Goal: Check status: Check status

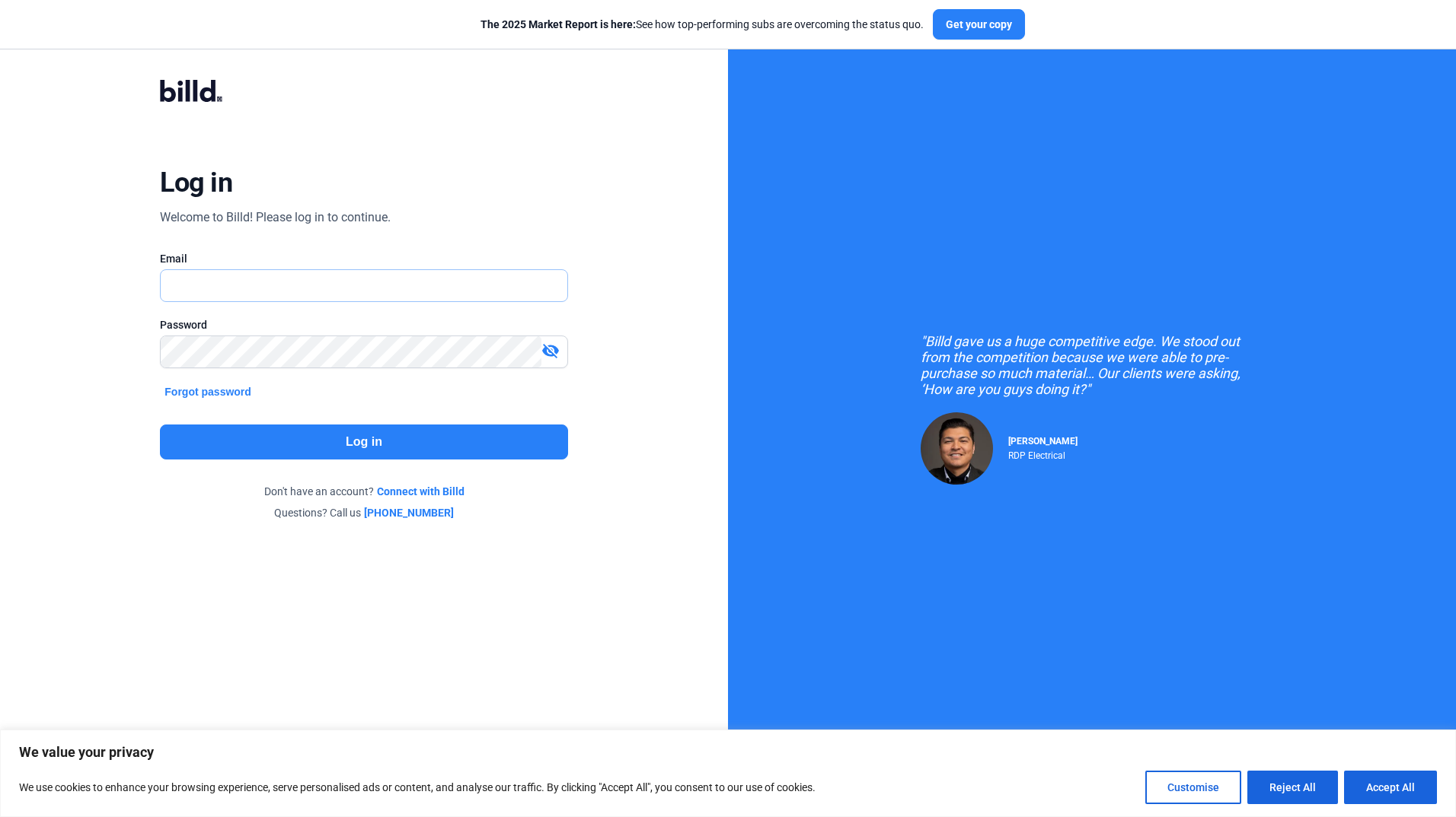
type input "[EMAIL_ADDRESS][DOMAIN_NAME]"
click at [384, 447] on button "Log in" at bounding box center [363, 442] width 407 height 35
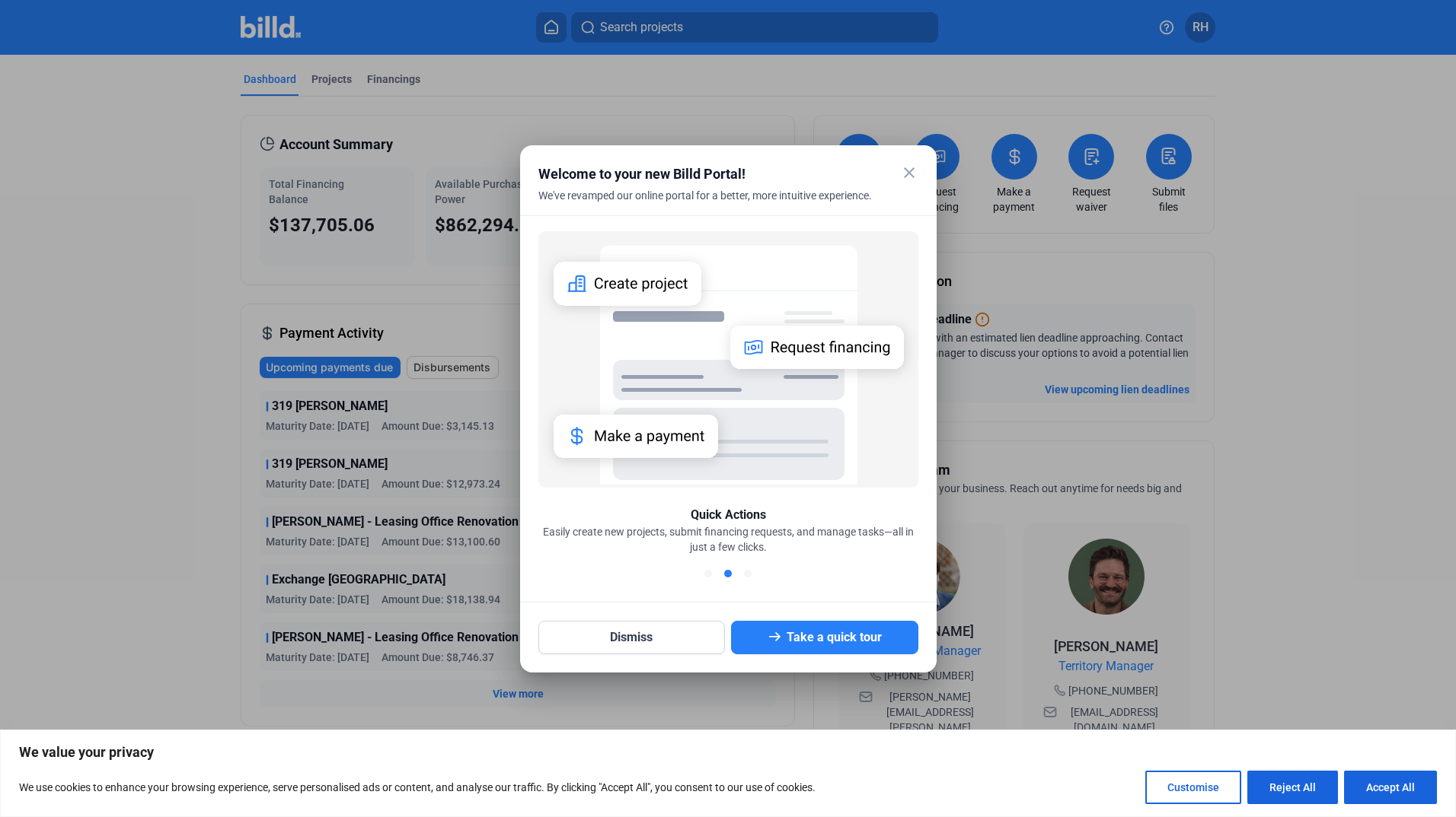
click at [912, 179] on mat-icon "close" at bounding box center [909, 173] width 18 height 18
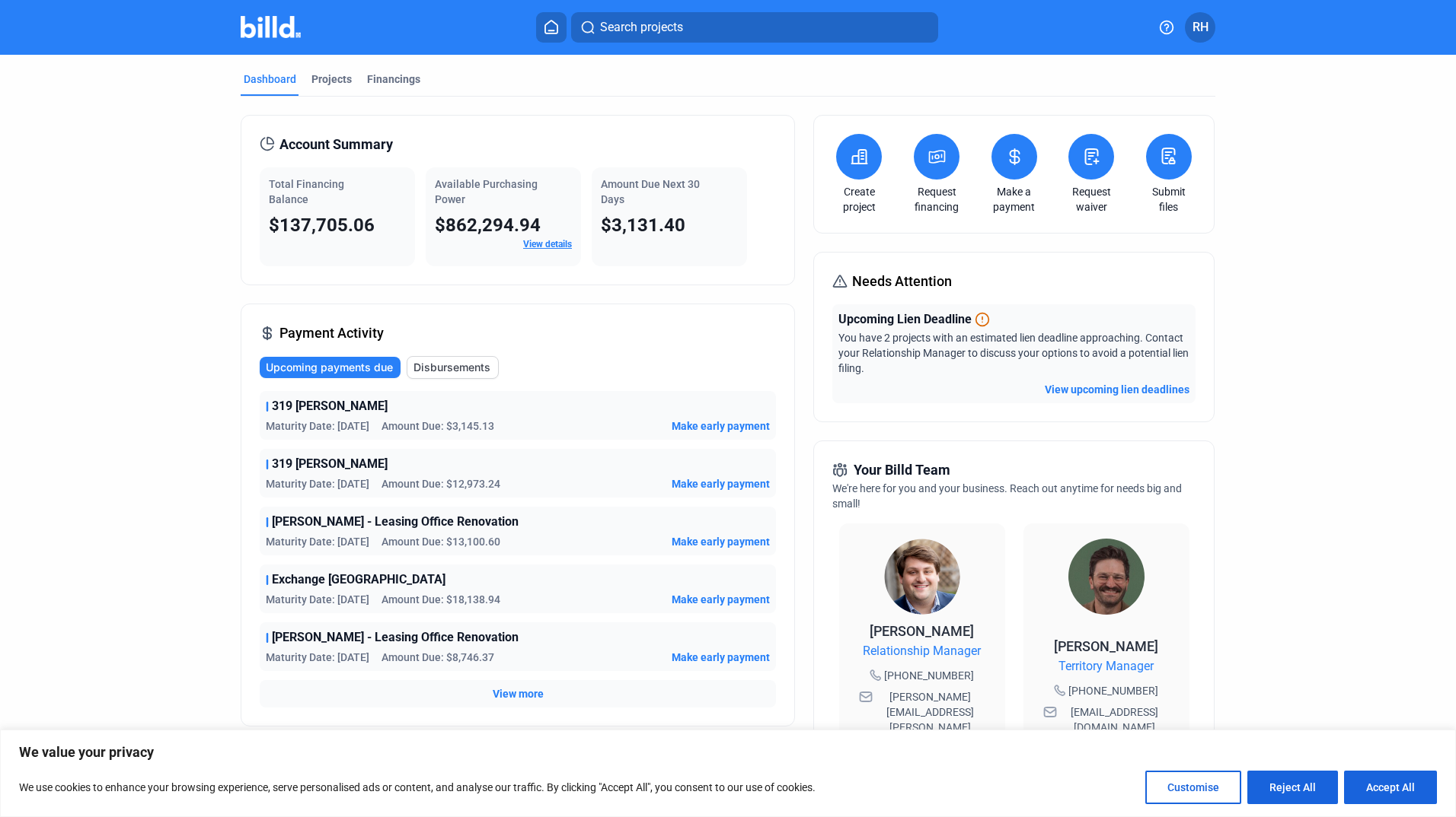
click at [343, 367] on span "Upcoming payments due" at bounding box center [329, 367] width 127 height 15
click at [464, 367] on span "Disbursements" at bounding box center [452, 367] width 77 height 15
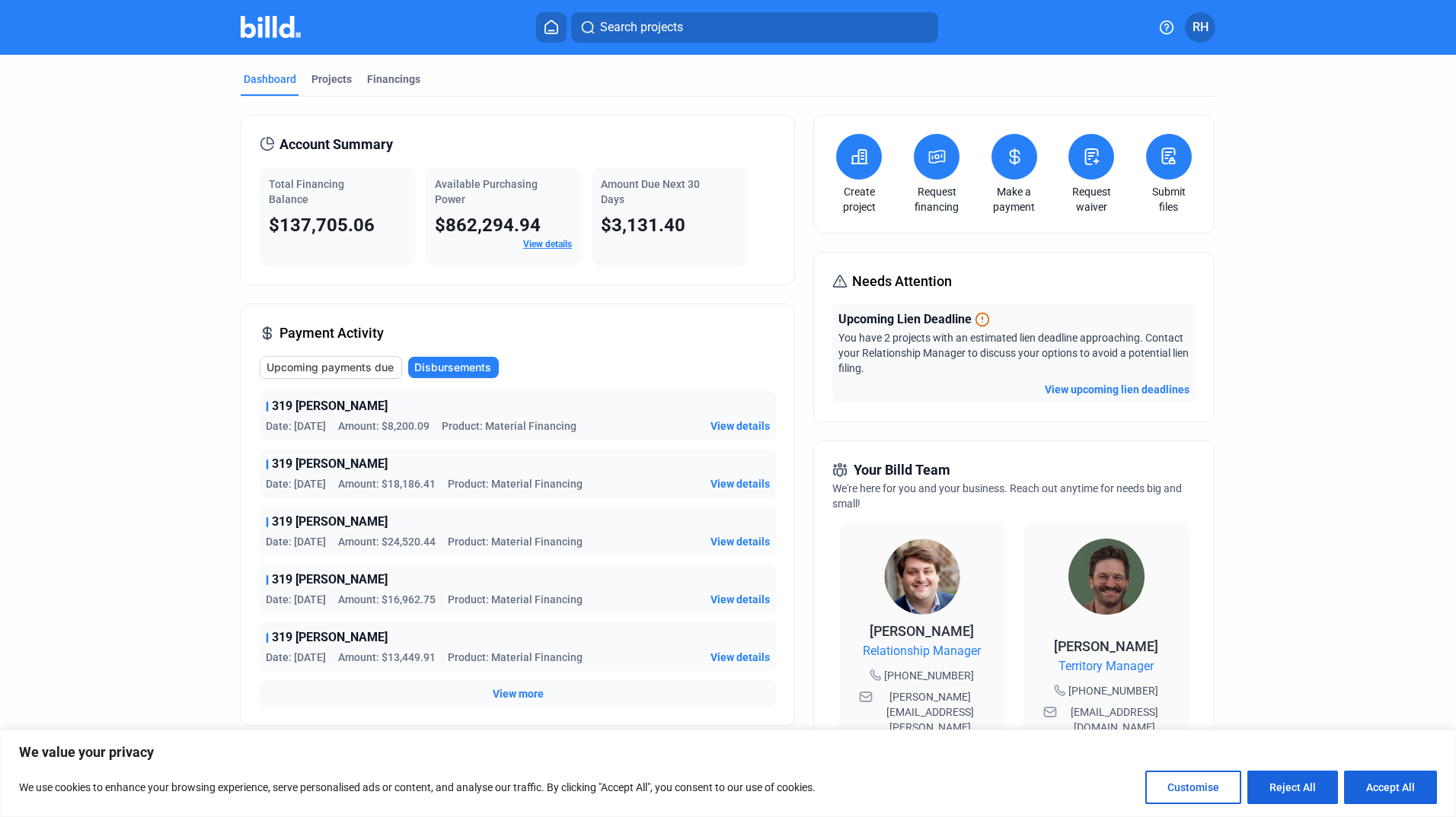
click at [329, 368] on span "Upcoming payments due" at bounding box center [330, 367] width 127 height 15
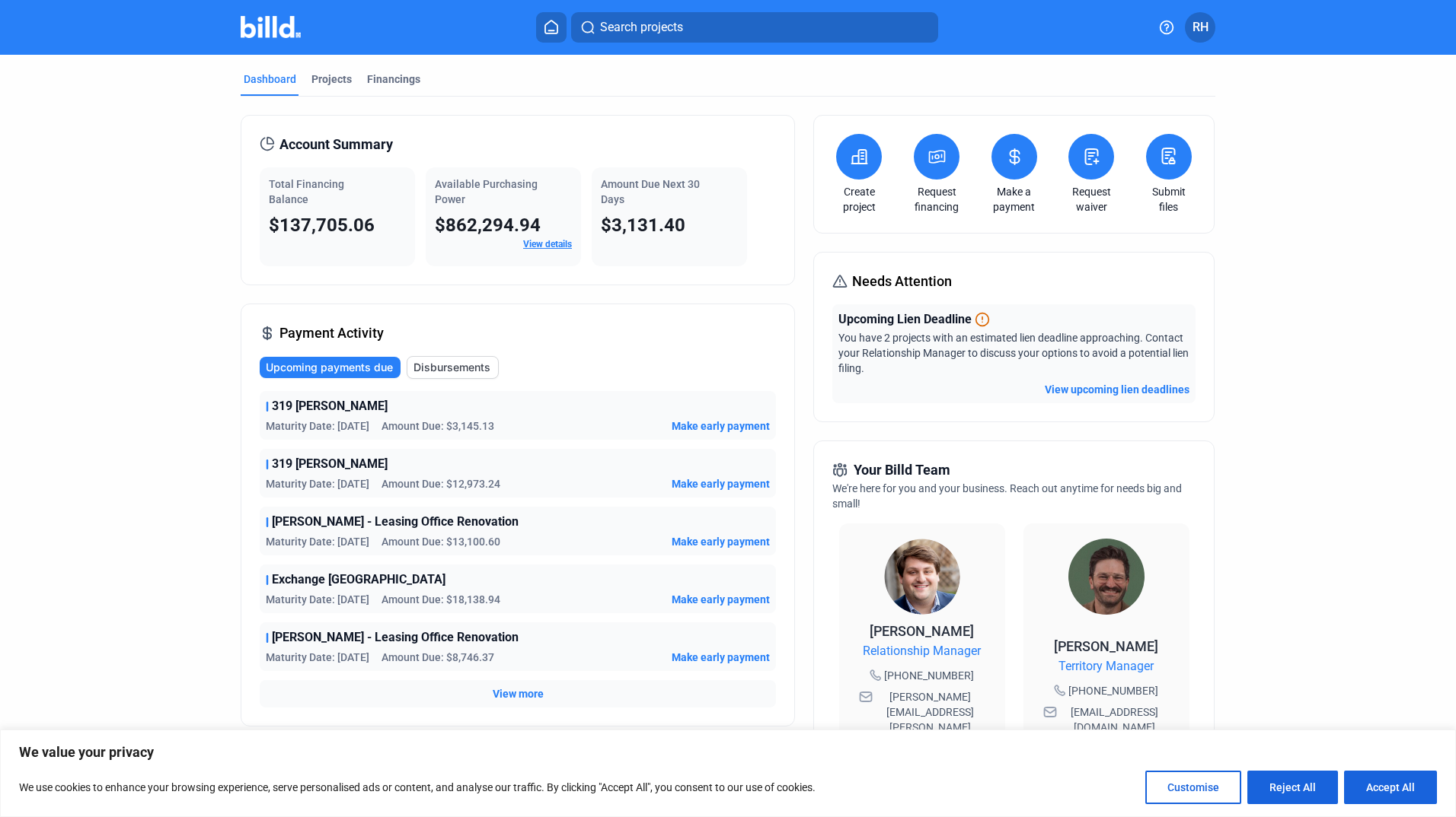
click at [455, 370] on span "Disbursements" at bounding box center [452, 367] width 77 height 15
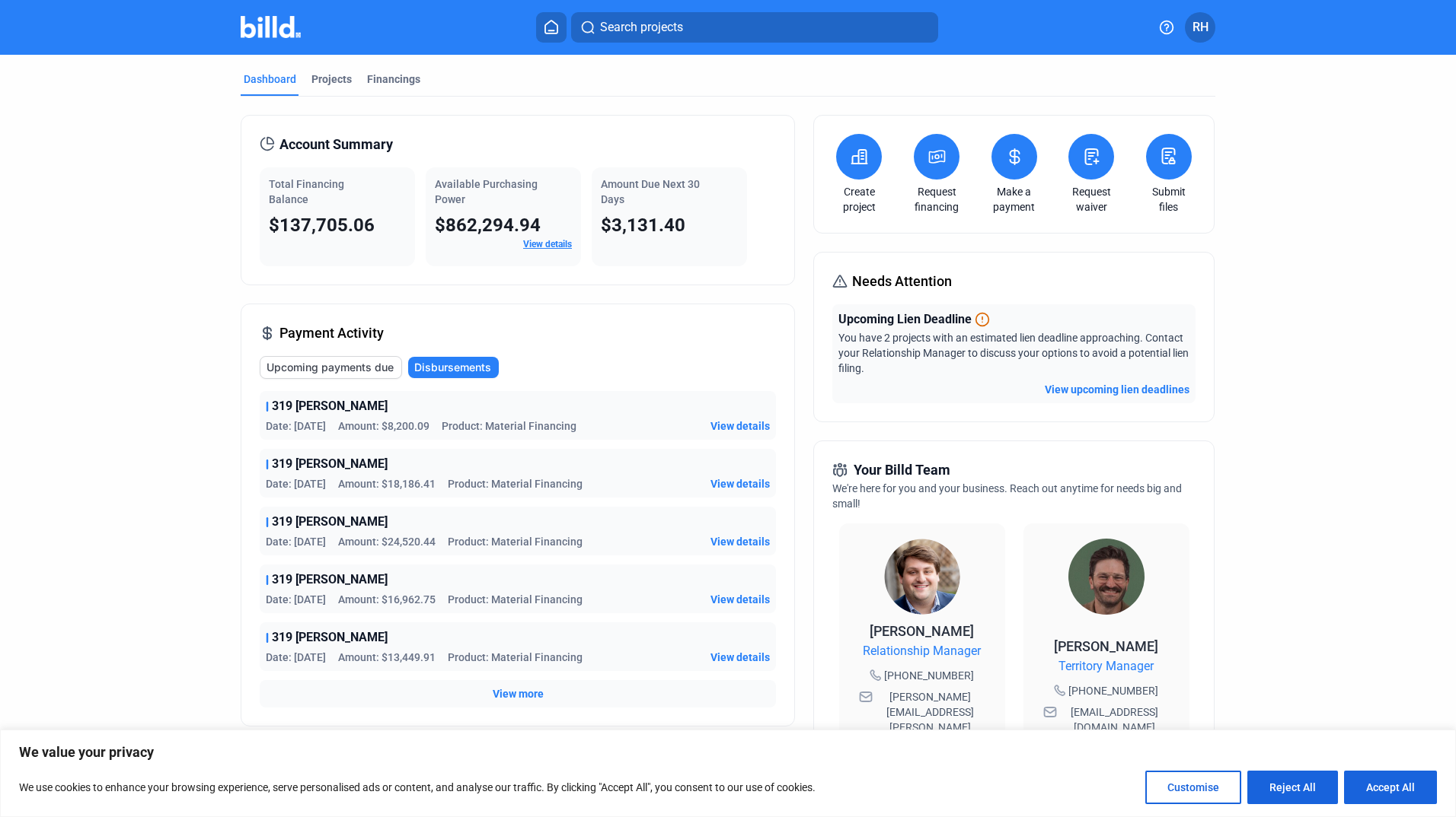
click at [528, 695] on span "View more" at bounding box center [518, 694] width 51 height 15
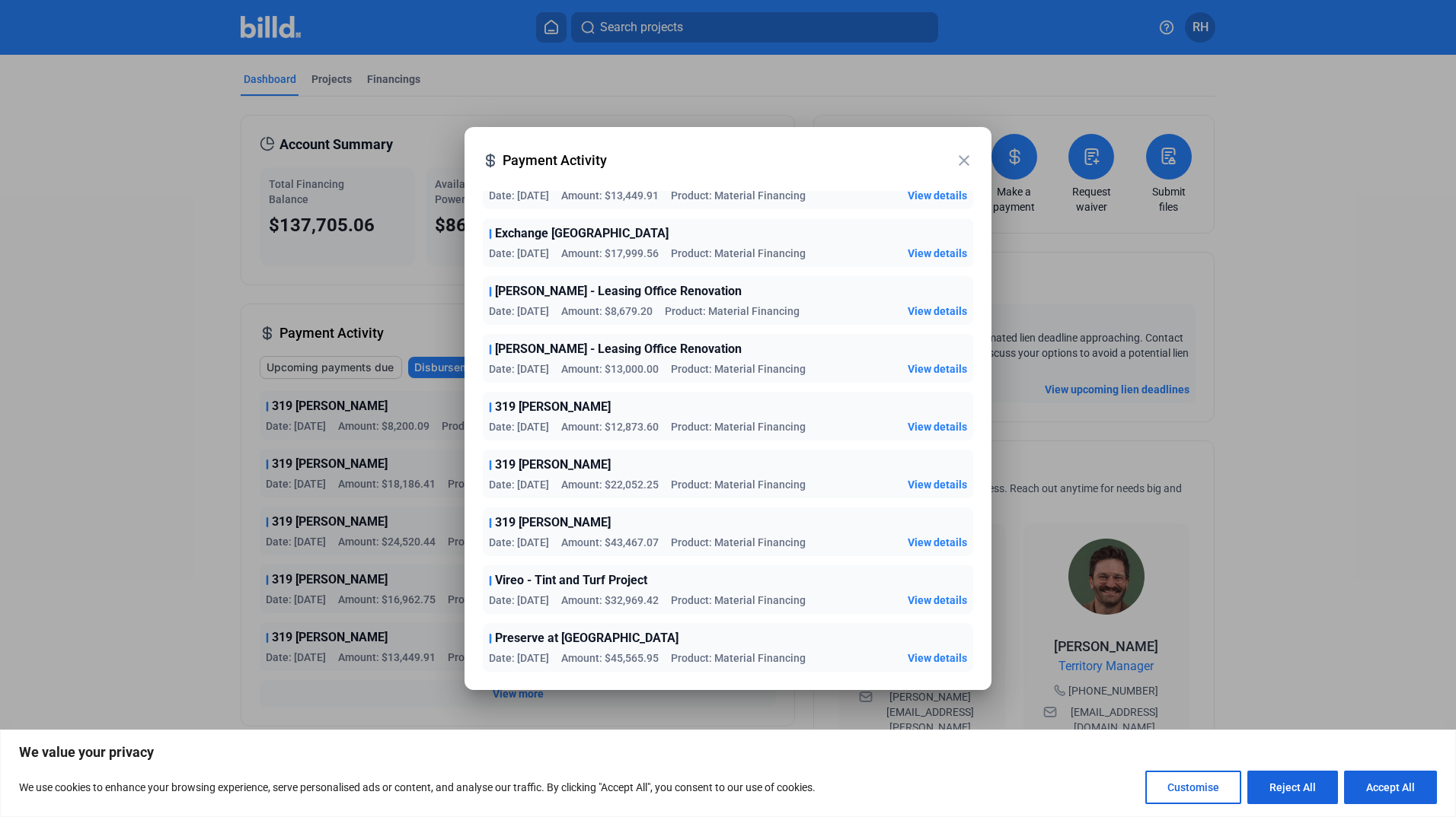
scroll to position [312, 0]
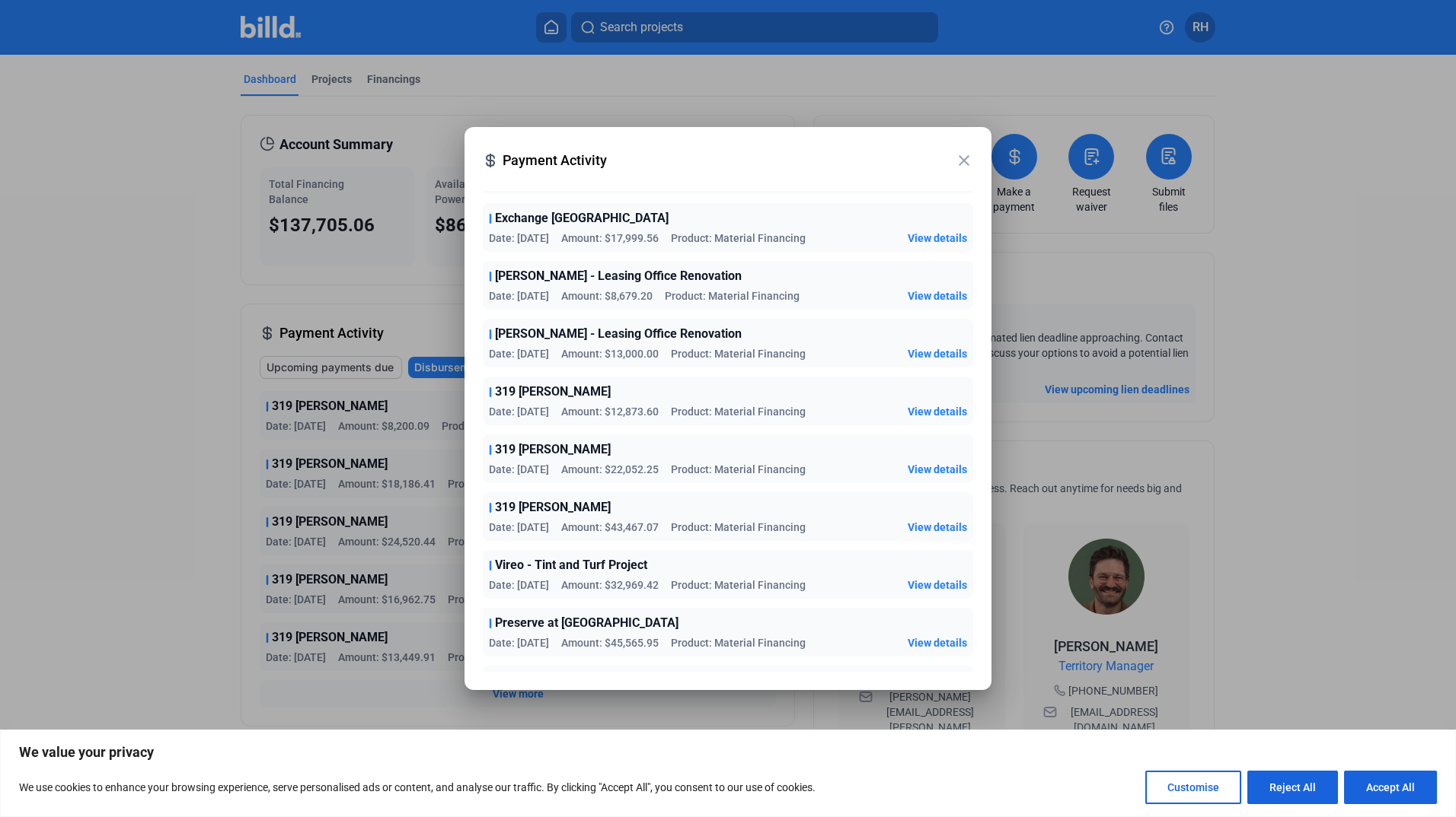
click at [927, 581] on span "View details" at bounding box center [937, 585] width 60 height 15
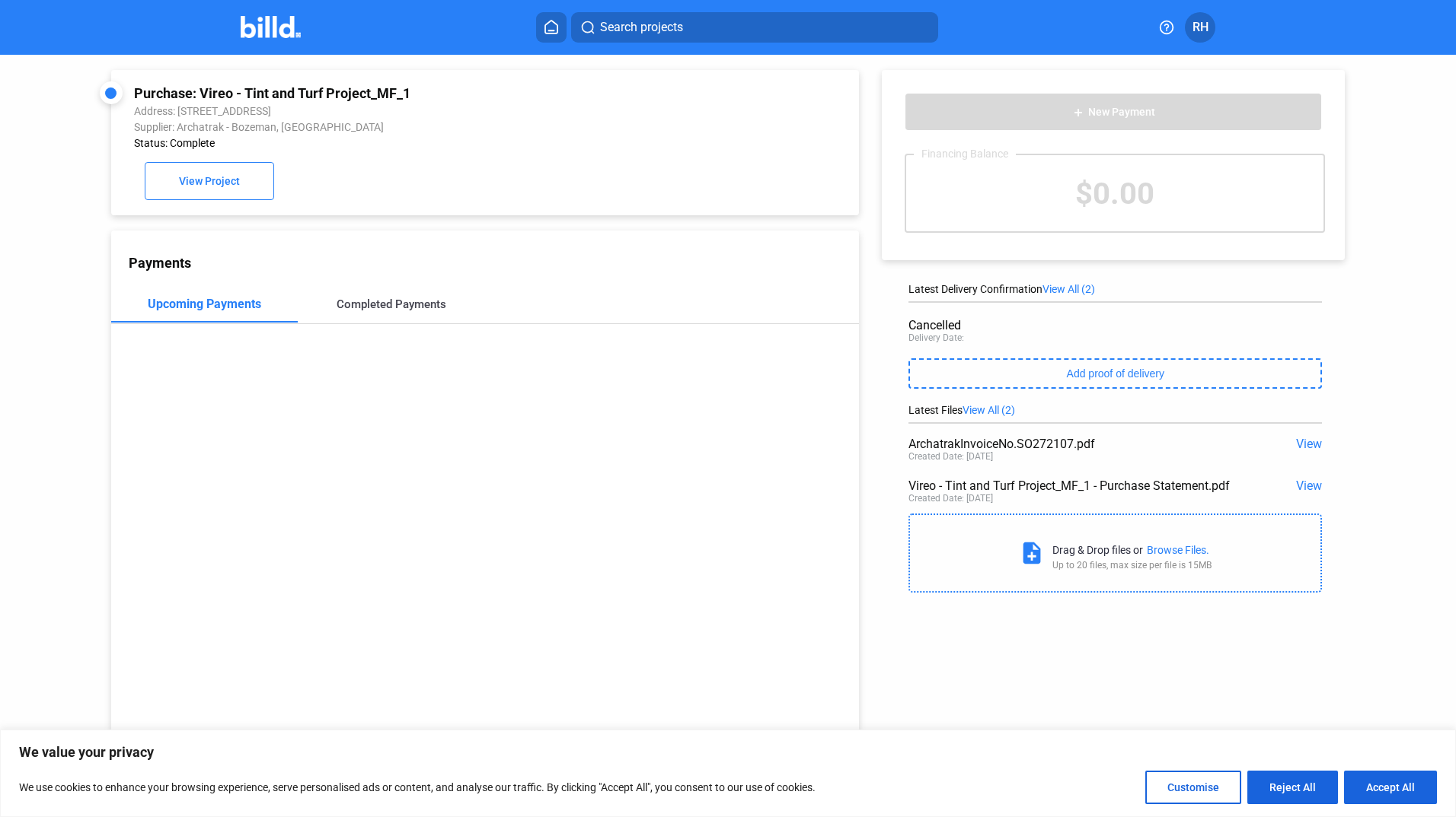
click at [405, 306] on div "Completed Payments" at bounding box center [391, 304] width 110 height 14
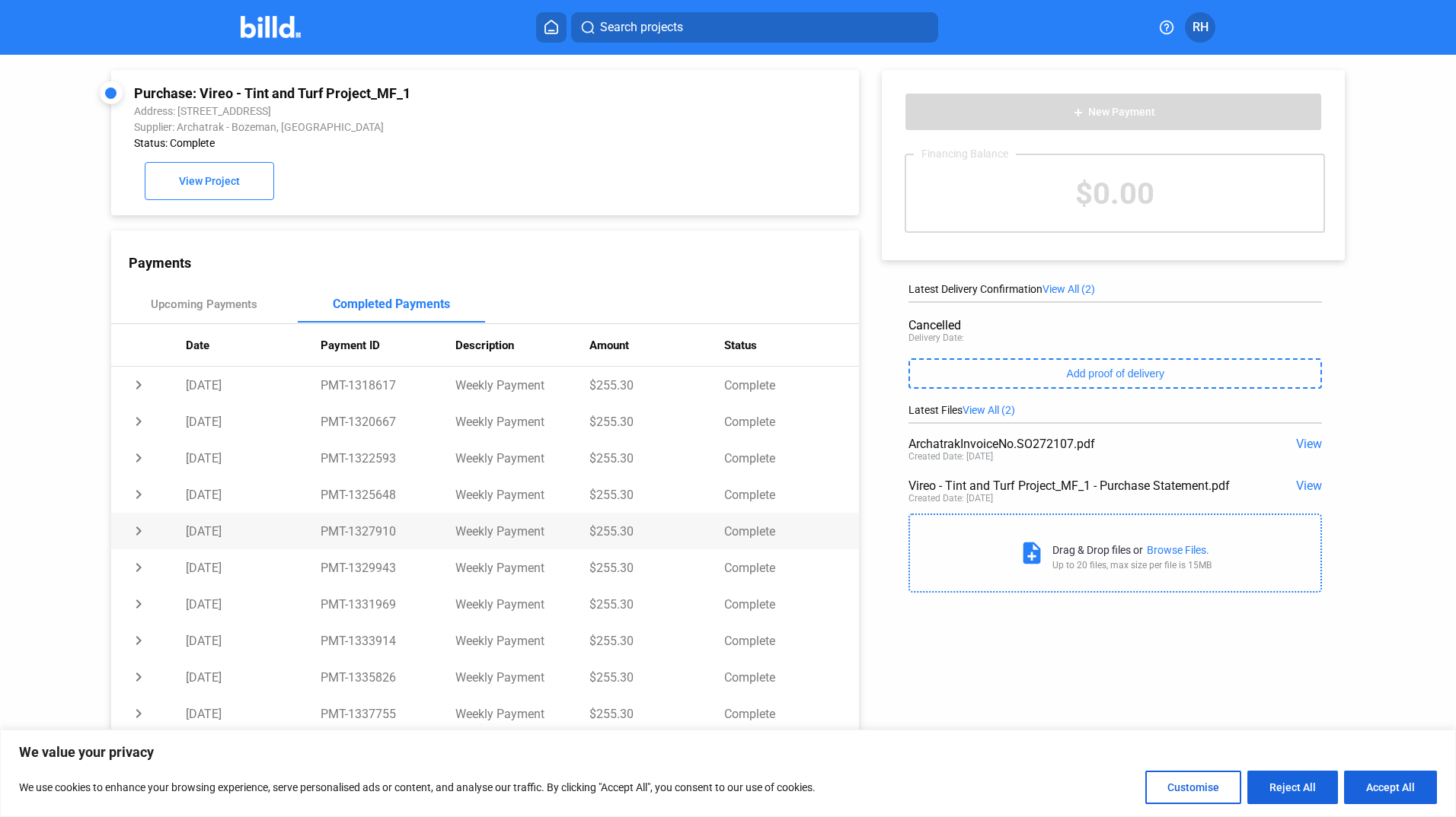
click at [654, 542] on td "$255.30" at bounding box center [656, 531] width 135 height 36
click at [625, 642] on td "$255.30" at bounding box center [656, 638] width 135 height 36
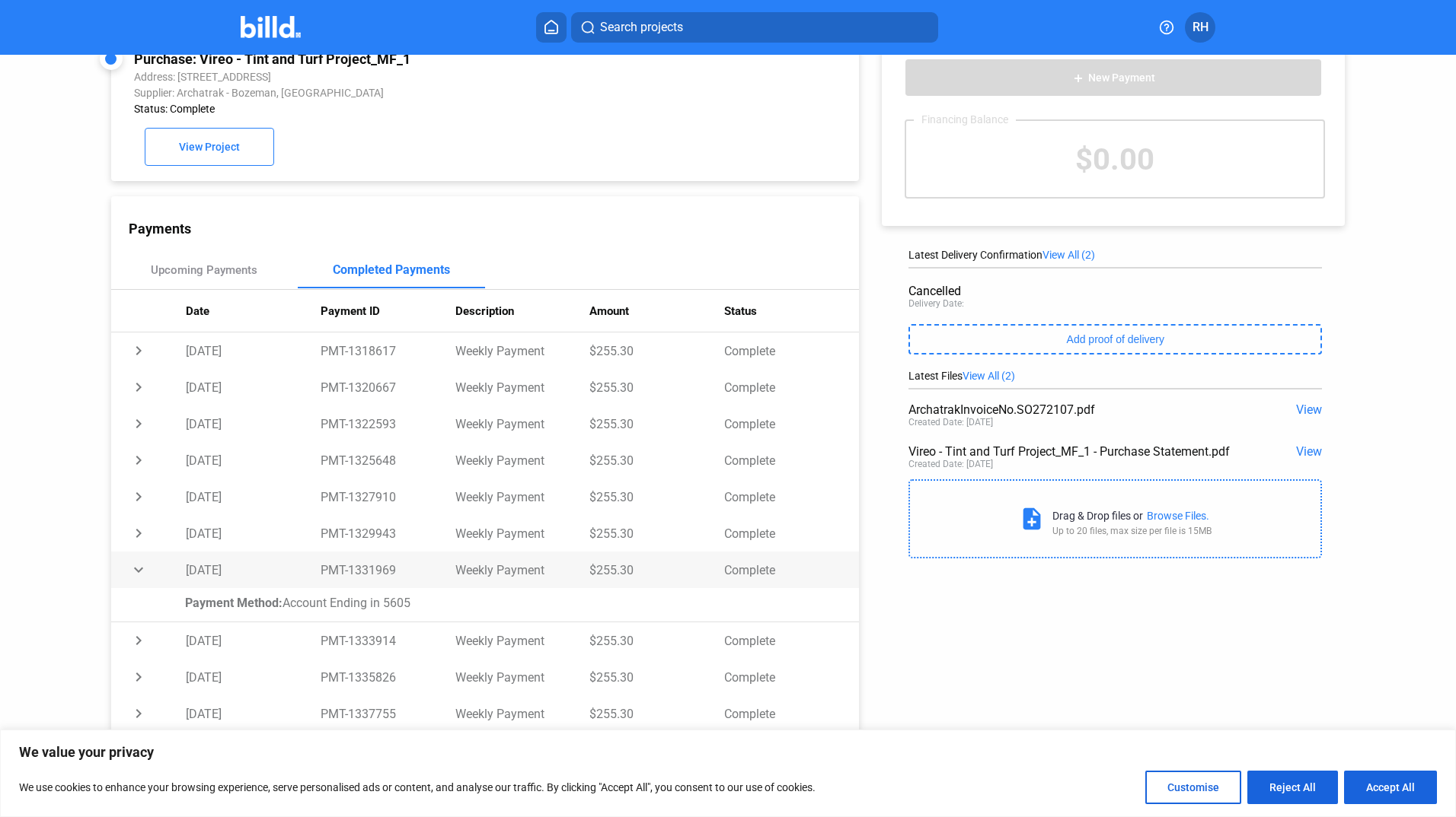
scroll to position [59, 0]
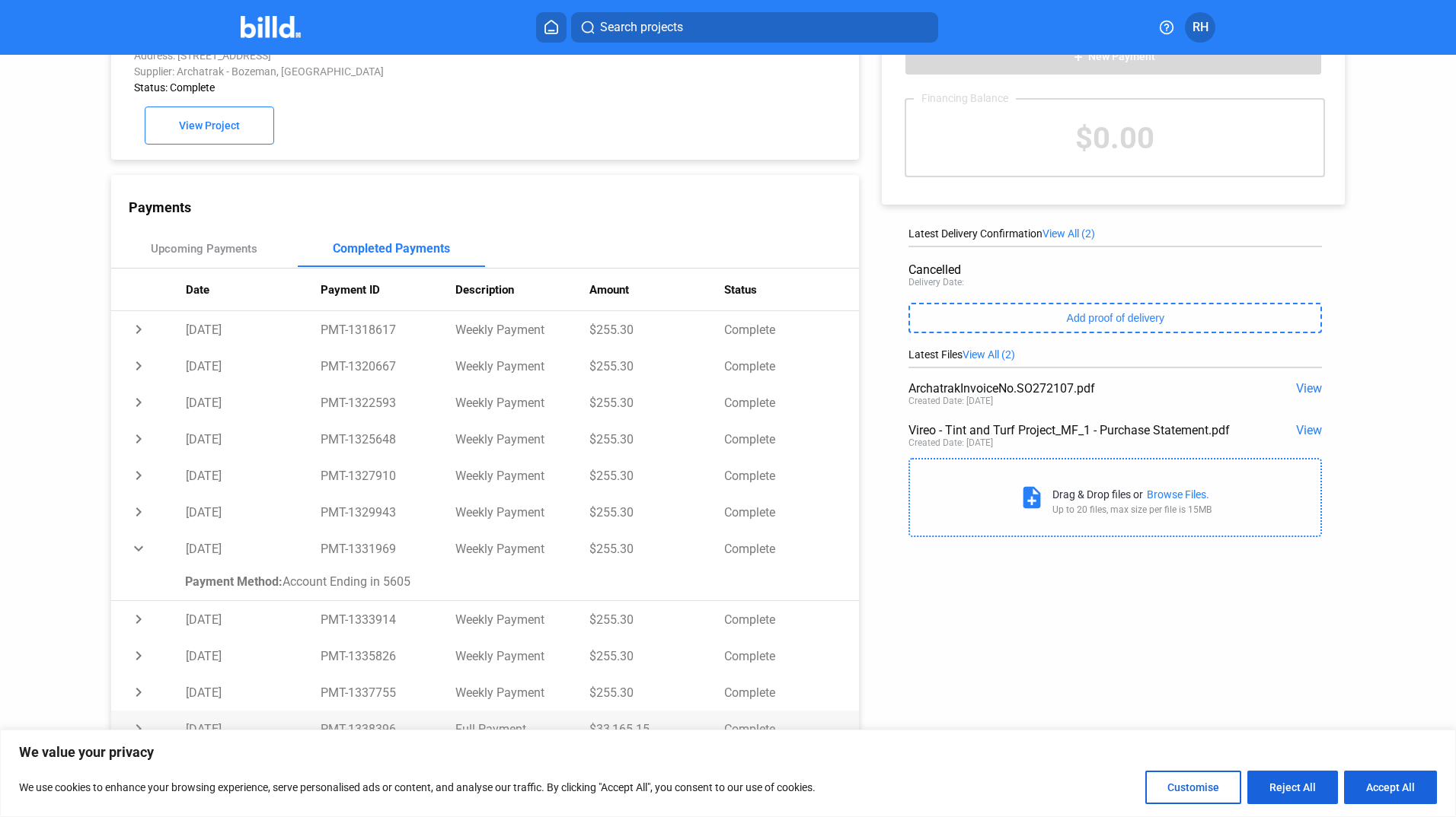
click at [644, 722] on td "$33,165.15" at bounding box center [656, 729] width 135 height 36
click at [730, 701] on td "Complete" at bounding box center [791, 695] width 135 height 36
click at [215, 247] on div "Upcoming Payments" at bounding box center [204, 249] width 107 height 14
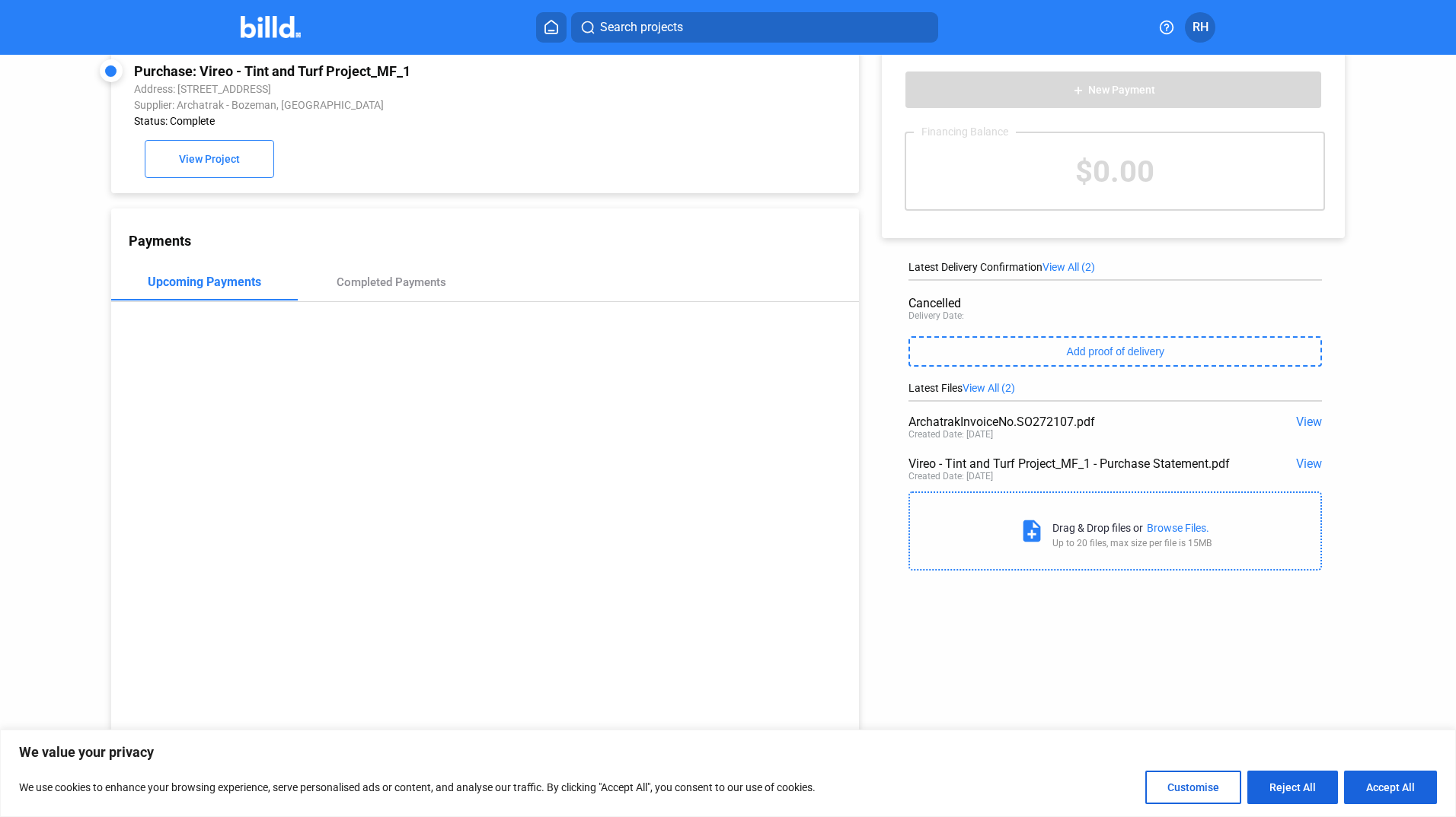
scroll to position [0, 0]
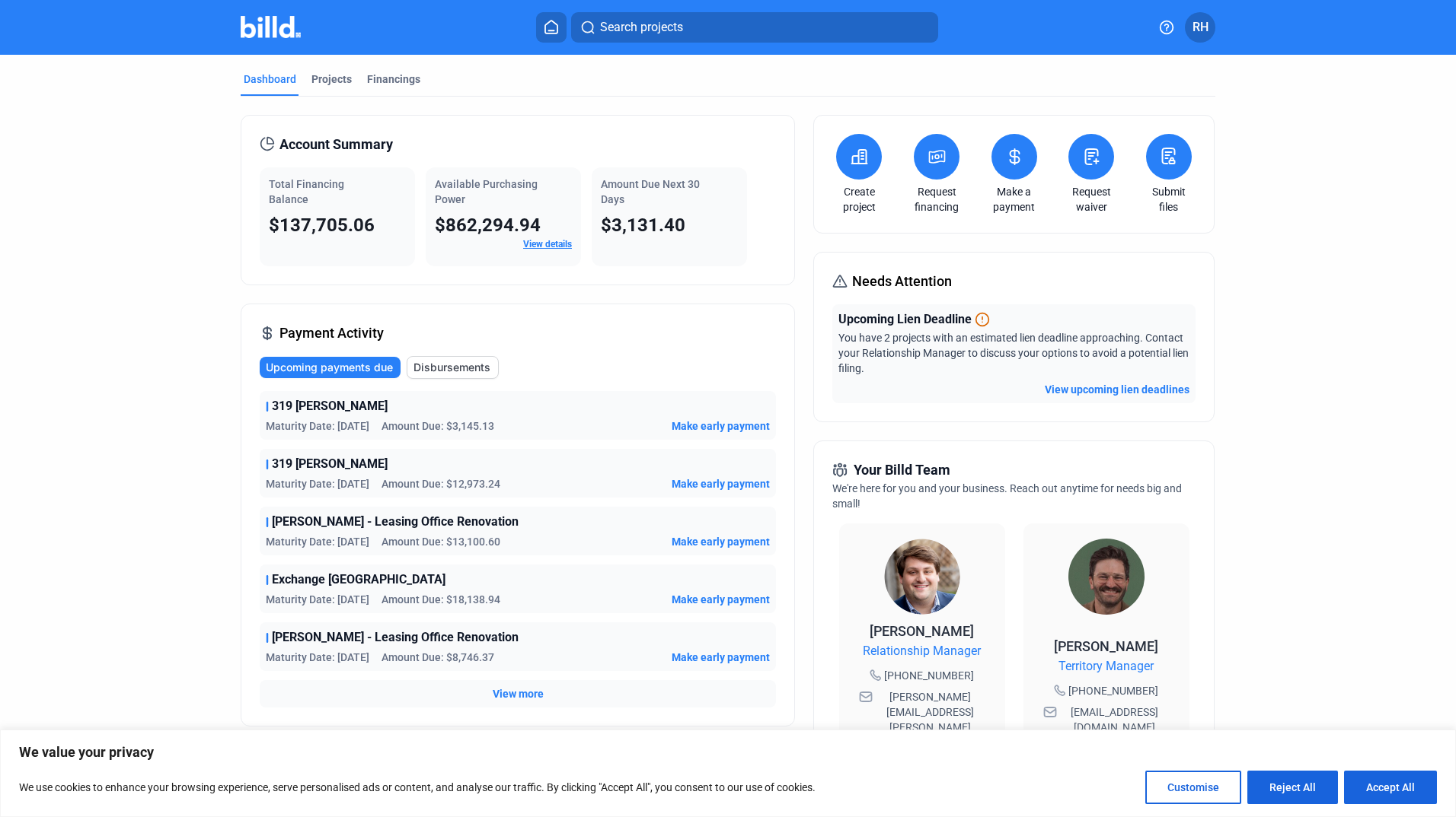
click at [518, 695] on span "View more" at bounding box center [518, 694] width 51 height 15
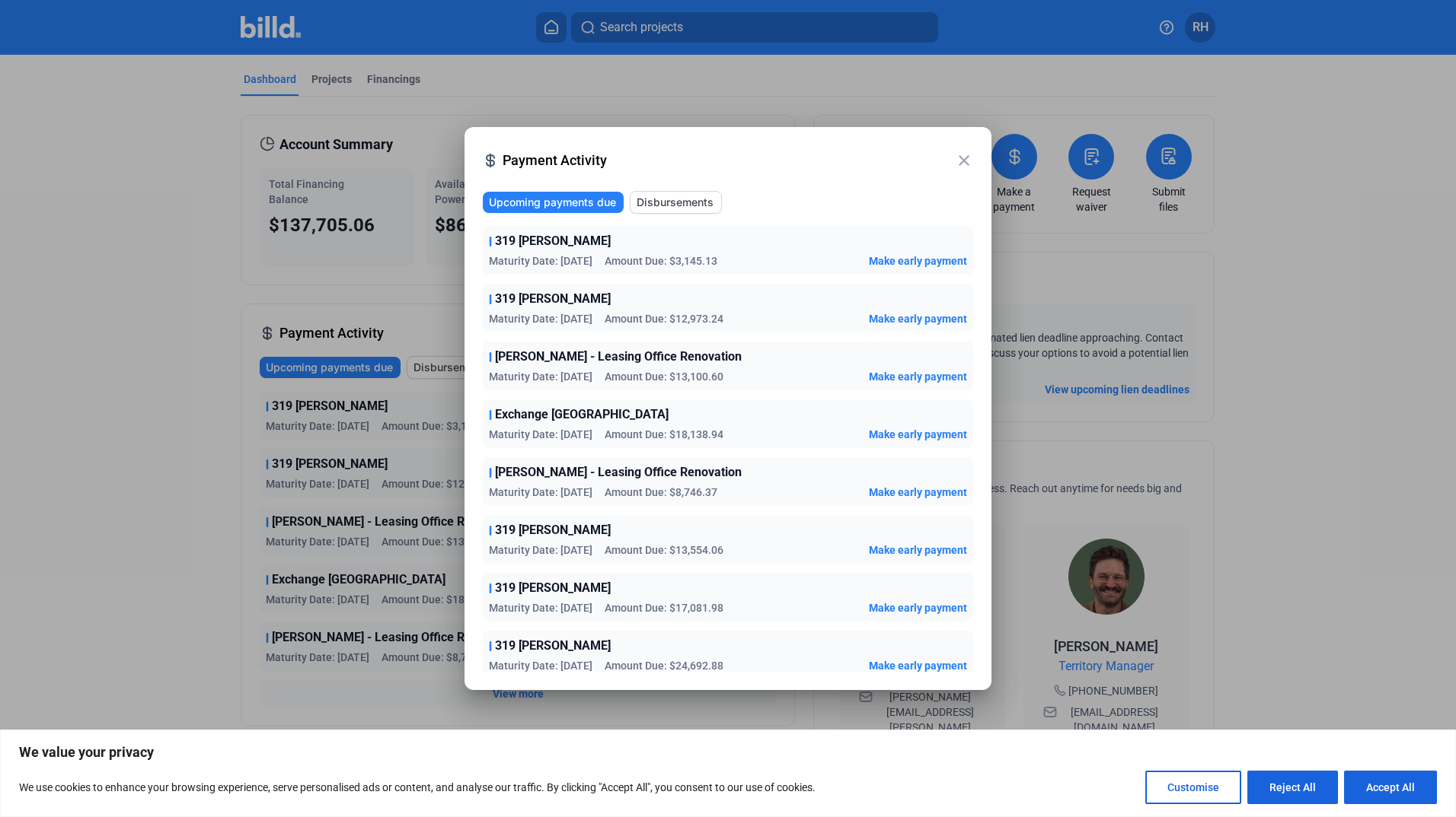
click at [621, 417] on span "Exchange [GEOGRAPHIC_DATA]" at bounding box center [582, 414] width 174 height 18
click at [491, 414] on icon at bounding box center [491, 415] width 0 height 8
click at [539, 420] on span "Exchange [GEOGRAPHIC_DATA]" at bounding box center [582, 414] width 174 height 18
click at [963, 166] on mat-icon "close" at bounding box center [964, 160] width 18 height 18
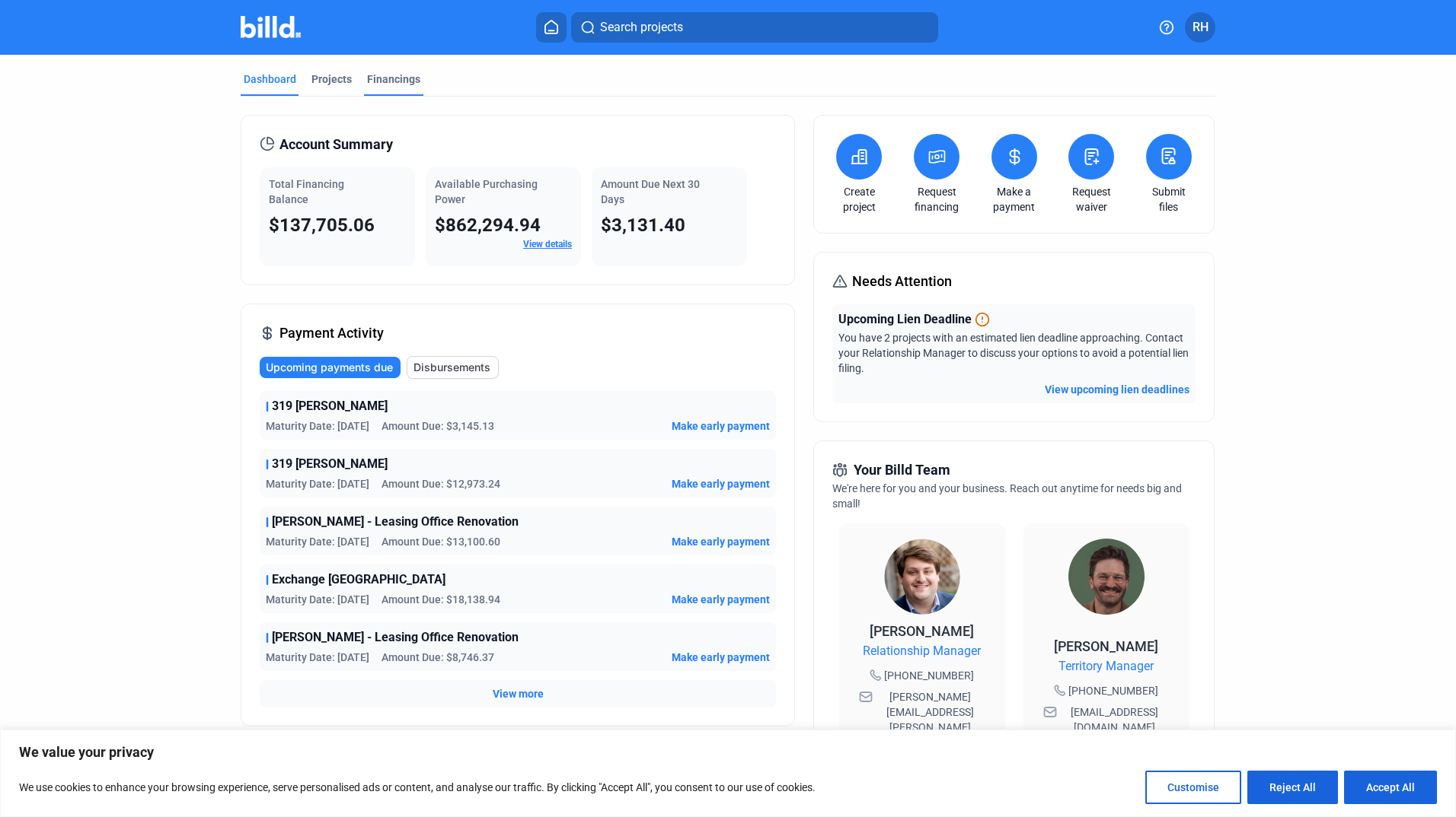
click at [386, 79] on div "Financings" at bounding box center [394, 79] width 53 height 15
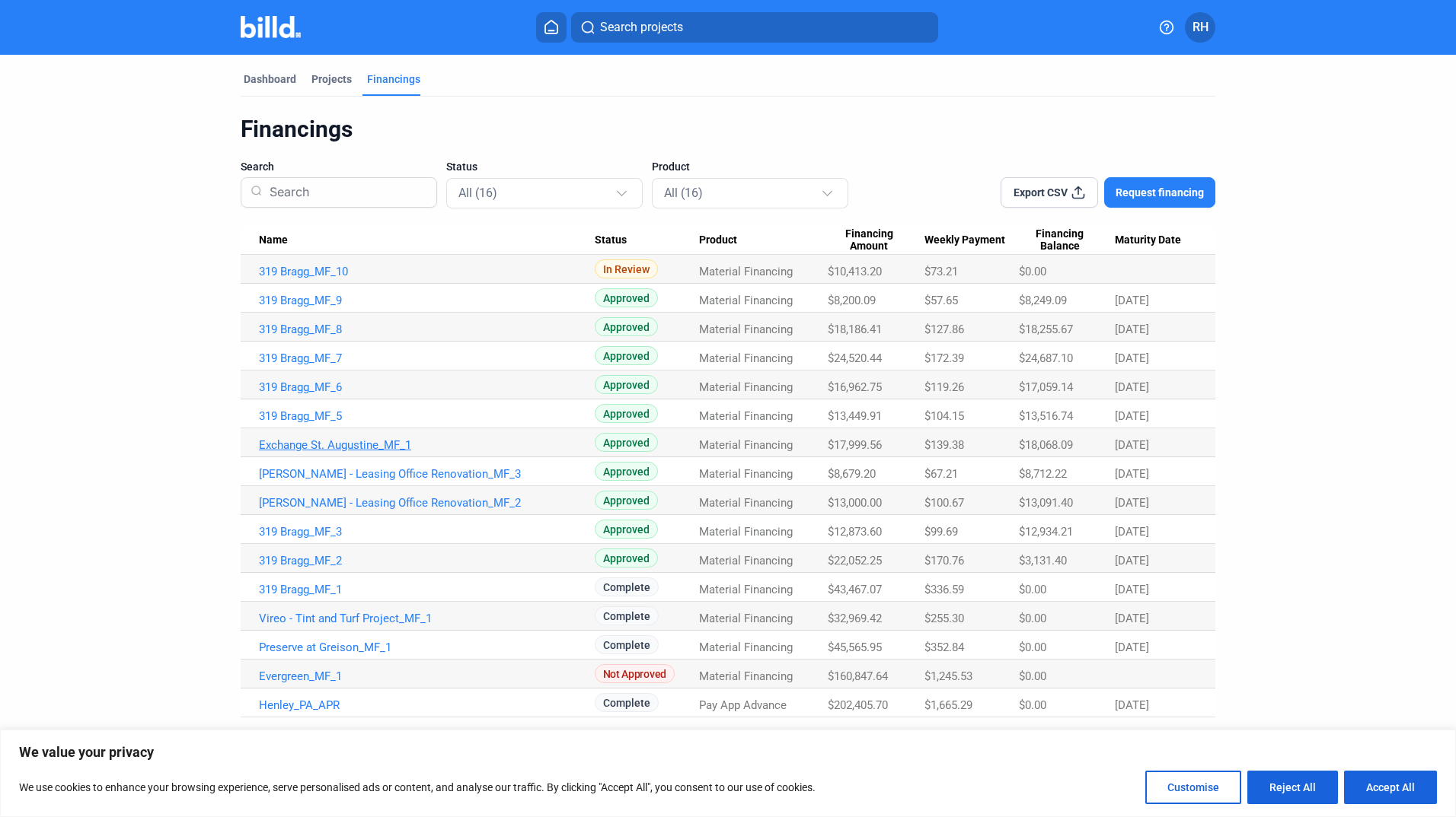
click at [348, 443] on link "Exchange St. Augustine_MF_1" at bounding box center [427, 445] width 336 height 14
click at [272, 85] on div "Dashboard" at bounding box center [269, 79] width 52 height 15
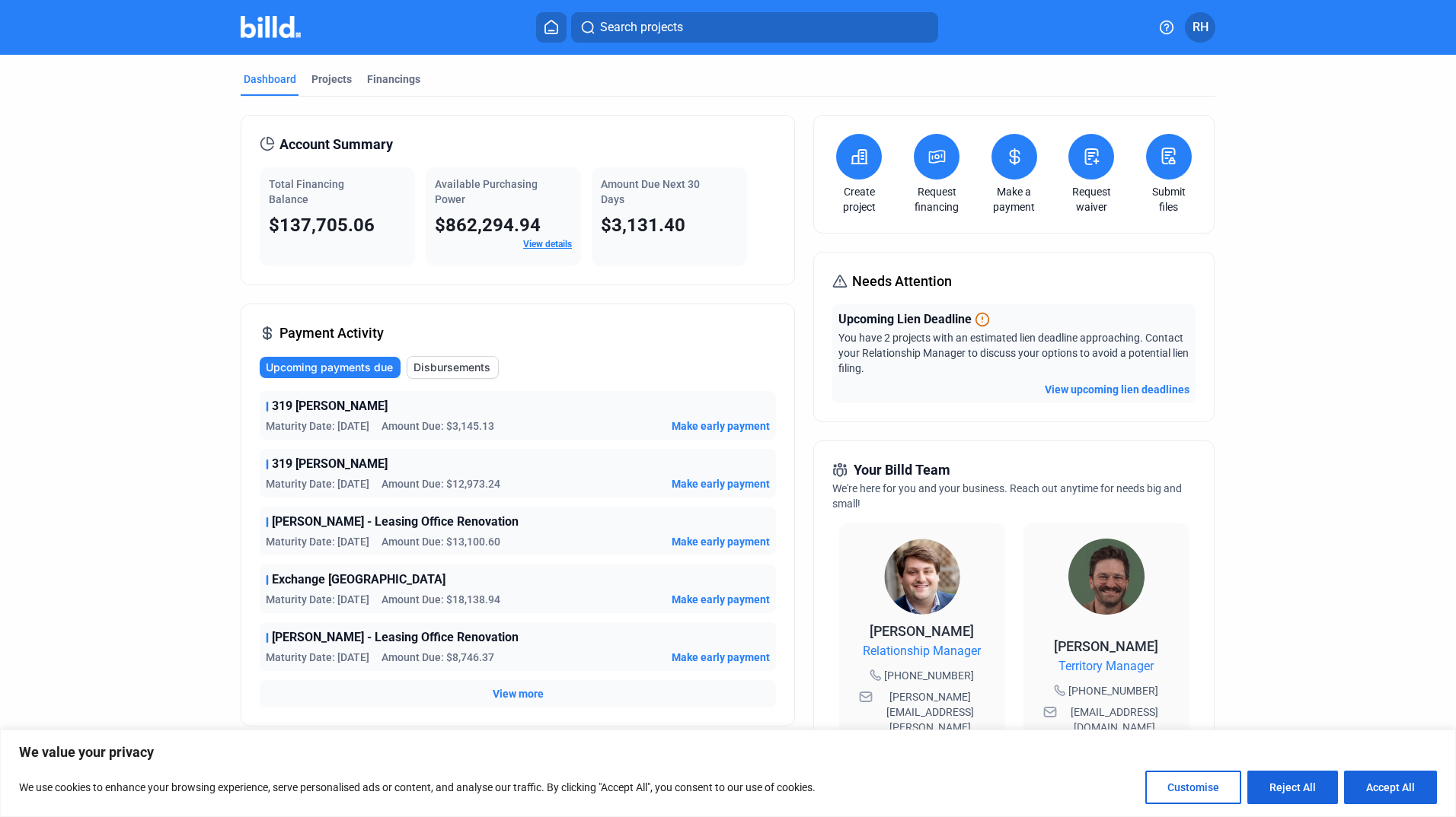
click at [297, 415] on div "319 [PERSON_NAME] Maturity Date: [DATE] Amount Due: $3,145.13 Make early payment" at bounding box center [518, 415] width 516 height 49
drag, startPoint x: 297, startPoint y: 415, endPoint x: 358, endPoint y: 417, distance: 61.0
click at [358, 417] on div "319 [PERSON_NAME] Maturity Date: [DATE] Amount Due: $3,145.13 Make early payment" at bounding box center [518, 415] width 516 height 49
click at [266, 408] on icon at bounding box center [267, 407] width 3 height 10
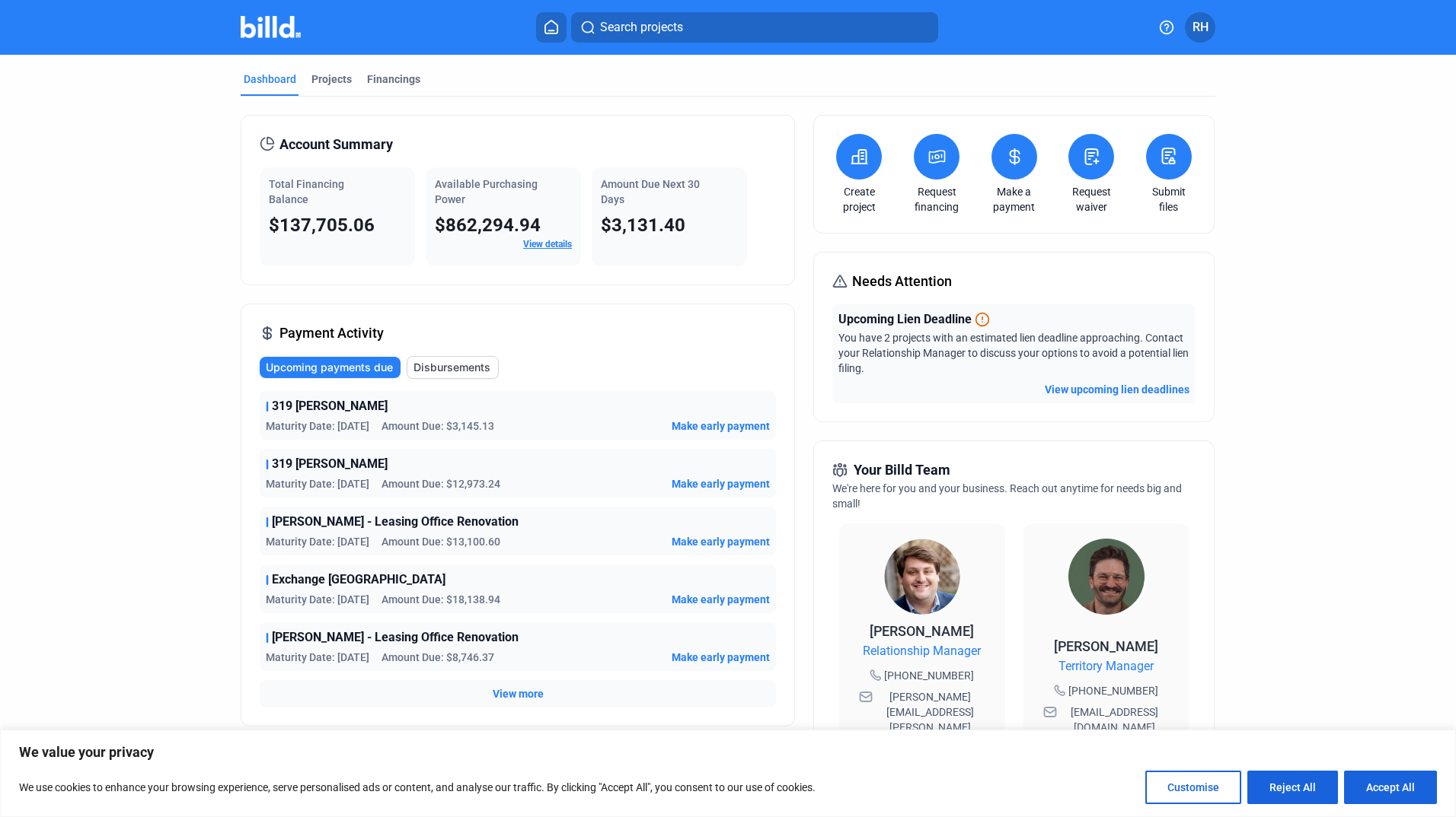
click at [469, 421] on span "Amount Due: $3,145.13" at bounding box center [438, 426] width 113 height 15
click at [446, 367] on span "Disbursements" at bounding box center [452, 367] width 77 height 15
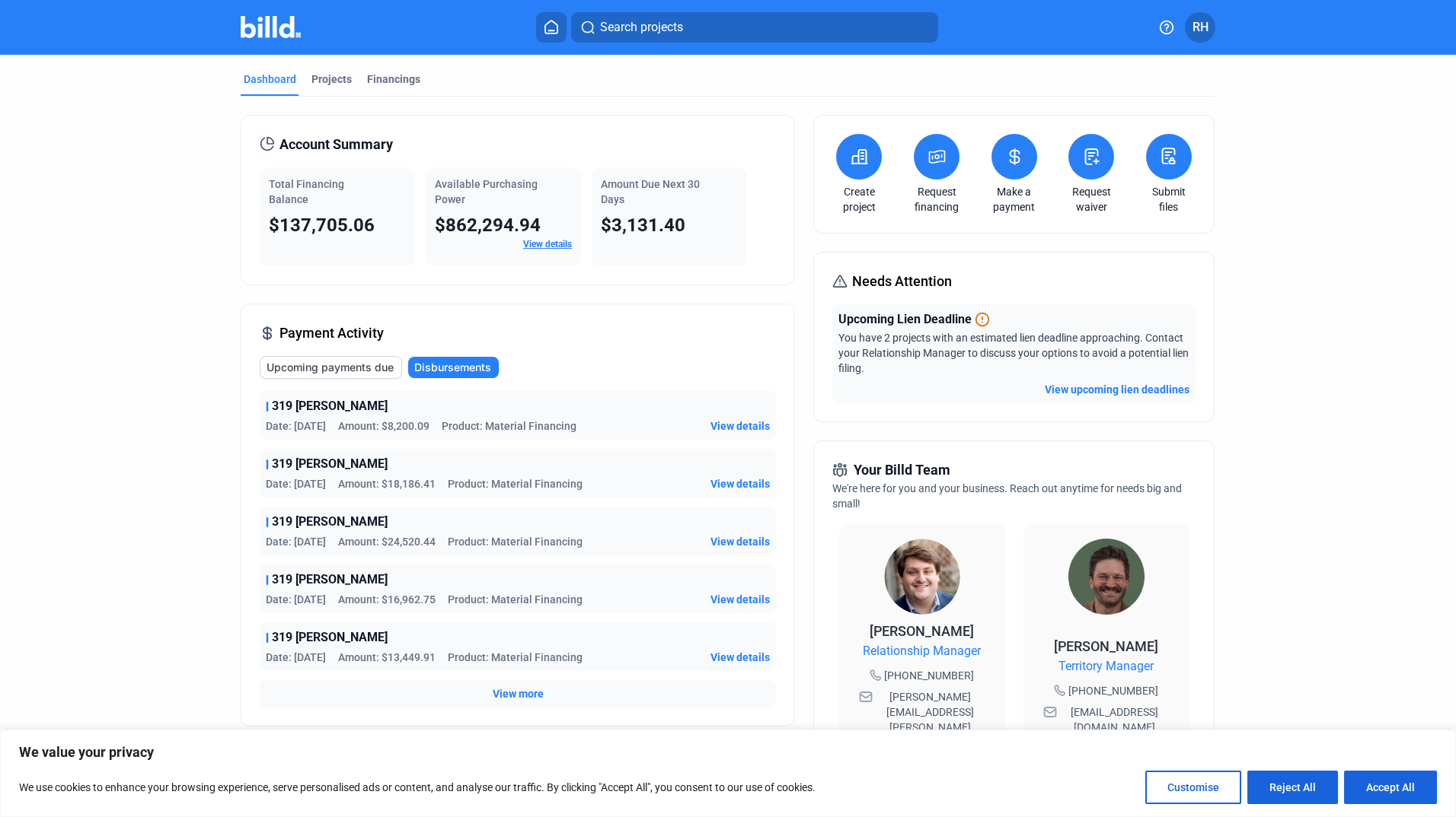
click at [529, 696] on span "View more" at bounding box center [518, 694] width 51 height 15
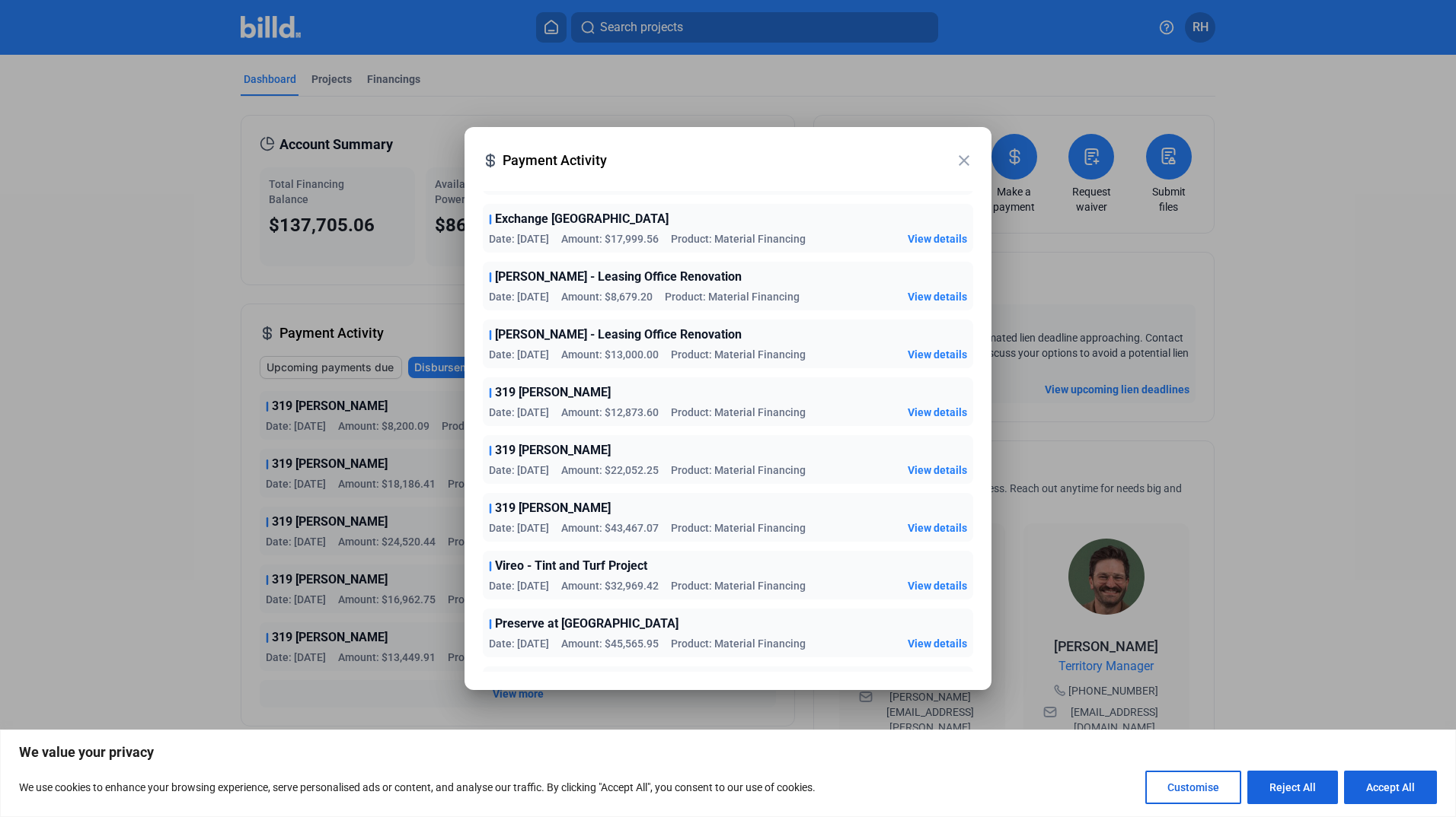
scroll to position [318, 0]
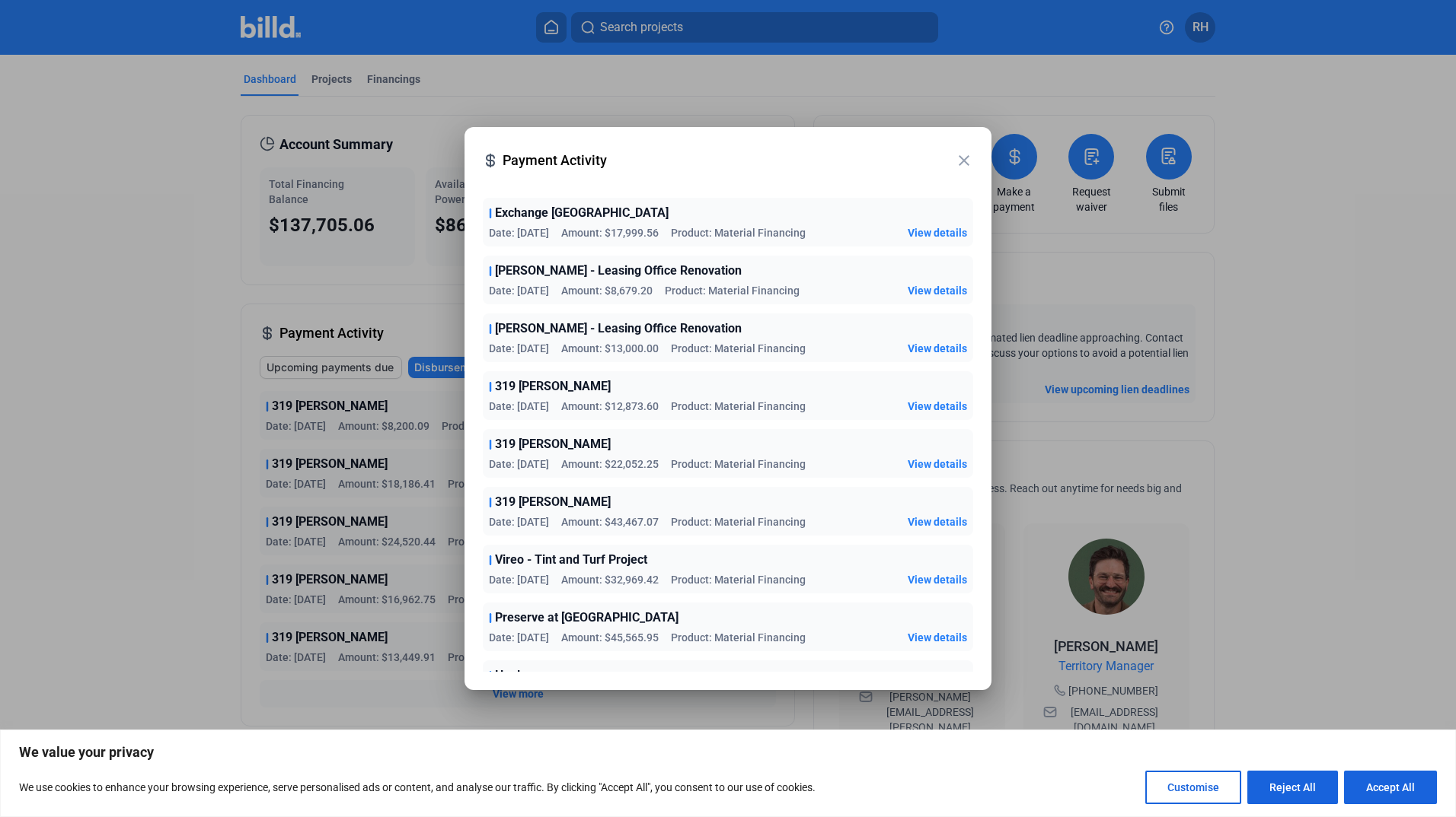
click at [932, 582] on span "View details" at bounding box center [937, 580] width 60 height 15
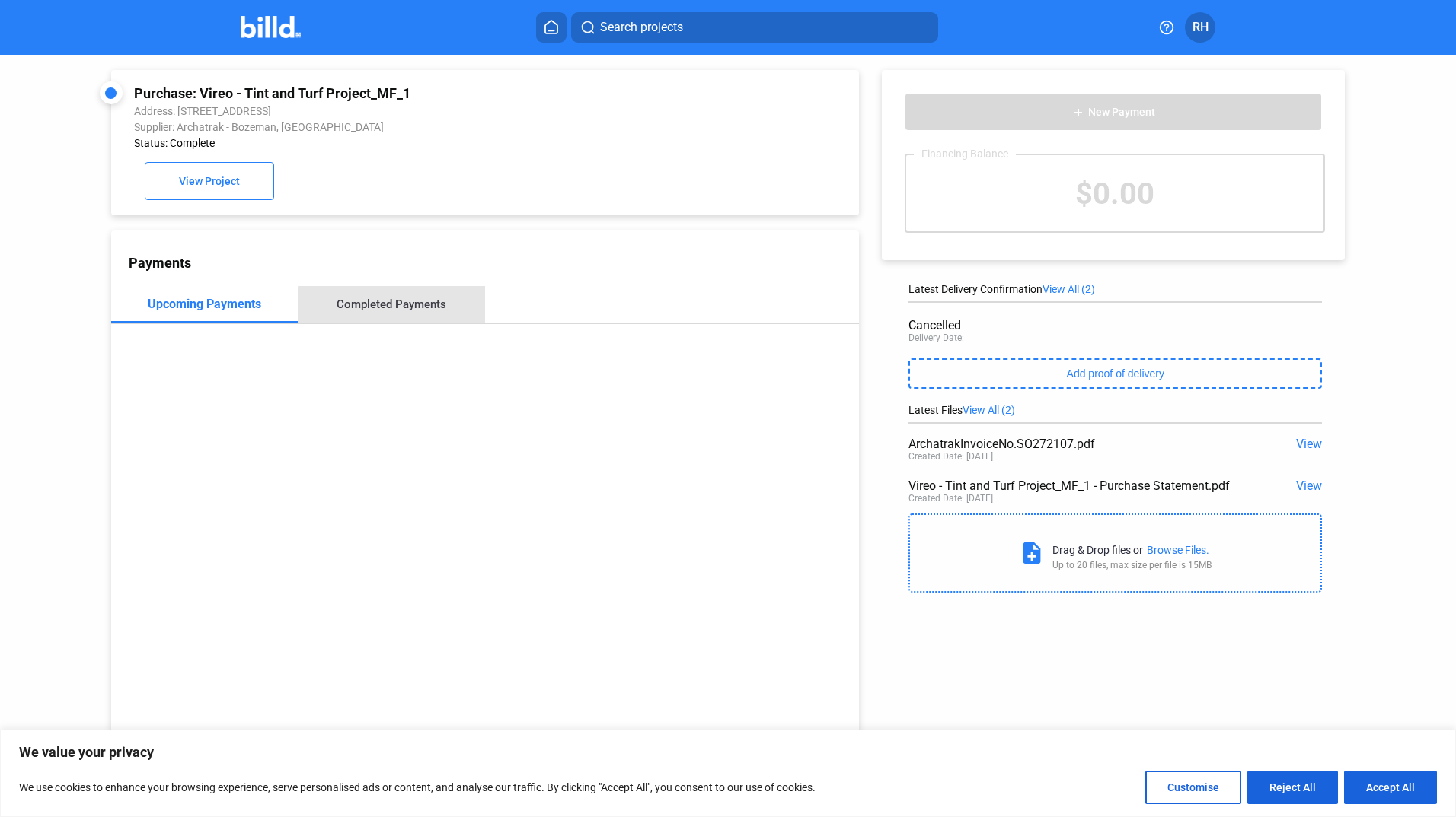
click at [416, 310] on div "Completed Payments" at bounding box center [391, 304] width 110 height 14
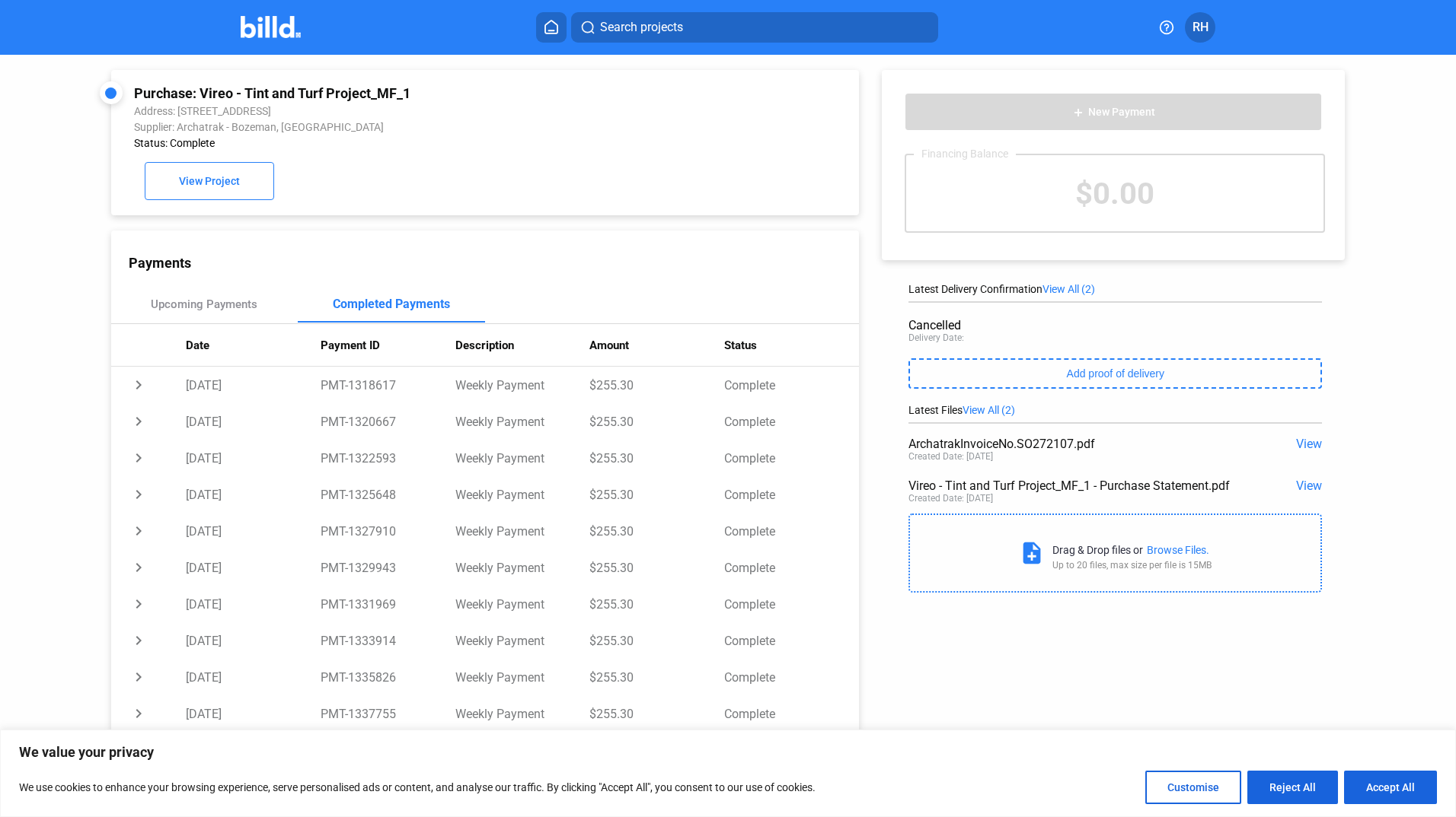
scroll to position [59, 0]
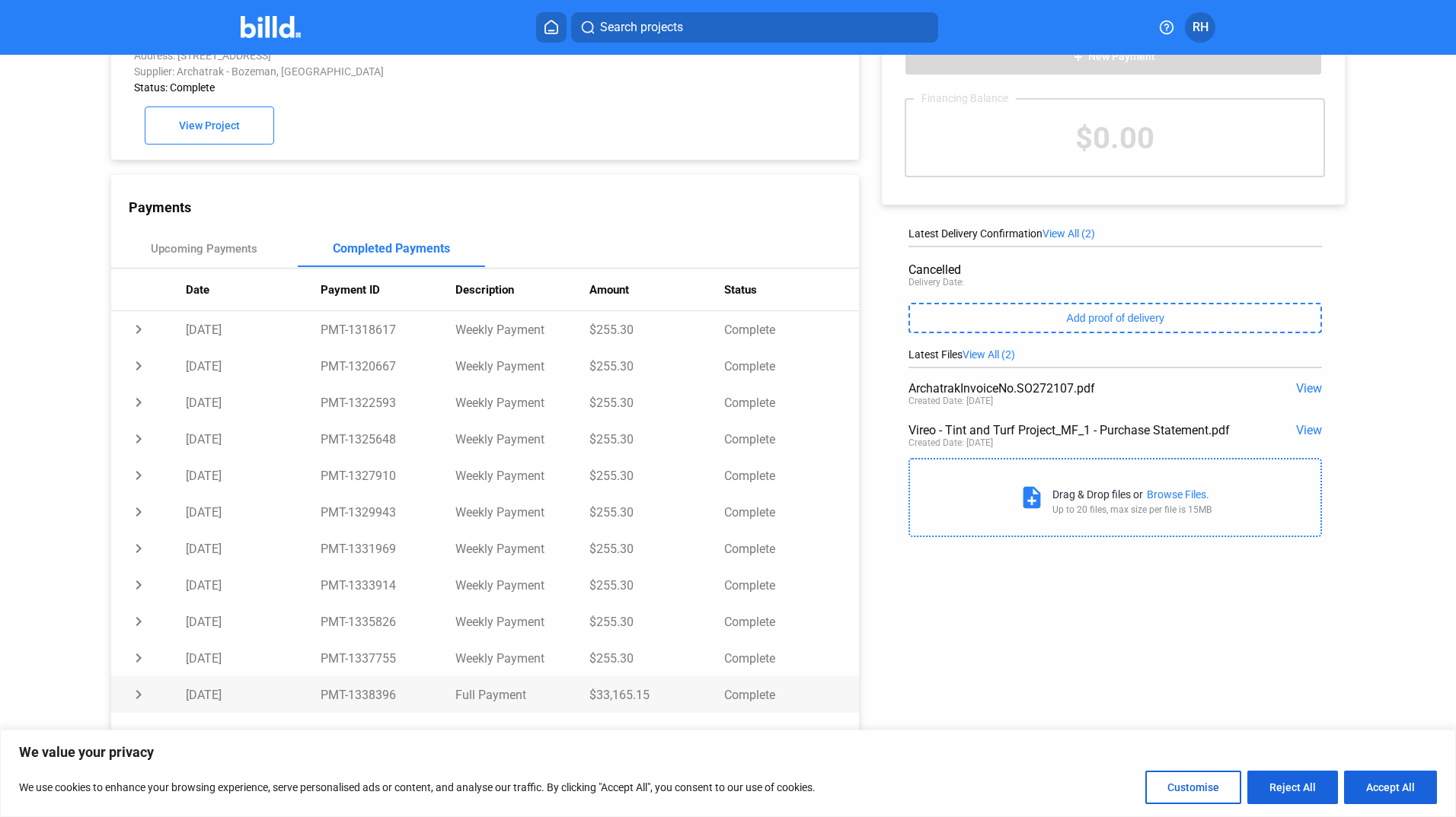
click at [700, 705] on td "$33,165.15" at bounding box center [656, 695] width 135 height 36
click at [690, 705] on td "$33,165.15" at bounding box center [656, 695] width 135 height 36
click at [140, 699] on td "chevron_right" at bounding box center [148, 695] width 74 height 36
click at [331, 730] on div "We value your privacy We use cookies to enhance your browsing experience, serve…" at bounding box center [728, 774] width 1456 height 88
click at [335, 720] on div "Payment Method: Account Ending in [DATE]" at bounding box center [513, 729] width 655 height 33
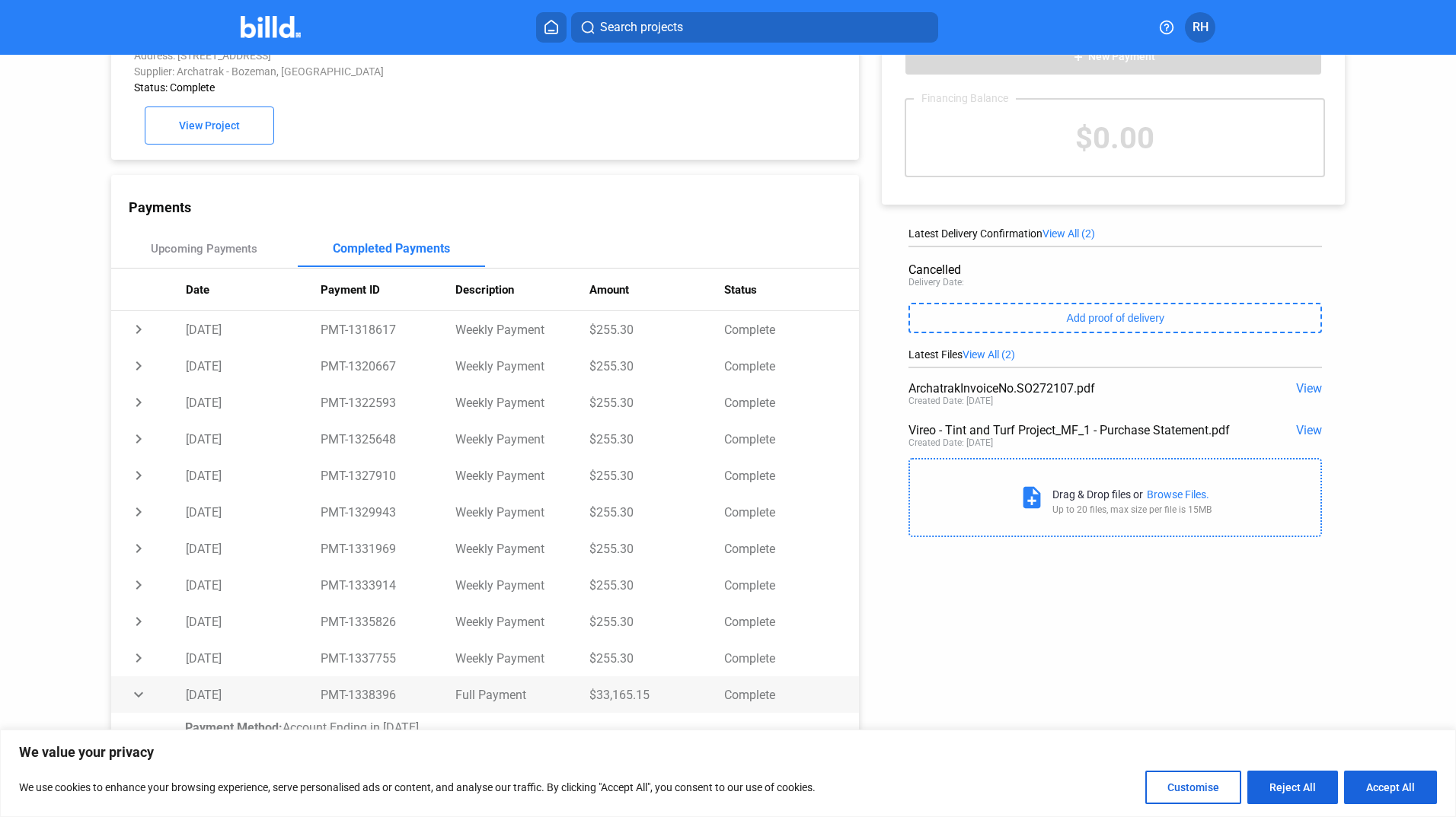
click at [807, 705] on td "Complete" at bounding box center [791, 695] width 135 height 36
click at [763, 709] on td "Complete" at bounding box center [791, 695] width 135 height 36
click at [1392, 783] on button "Accept All" at bounding box center [1390, 787] width 93 height 33
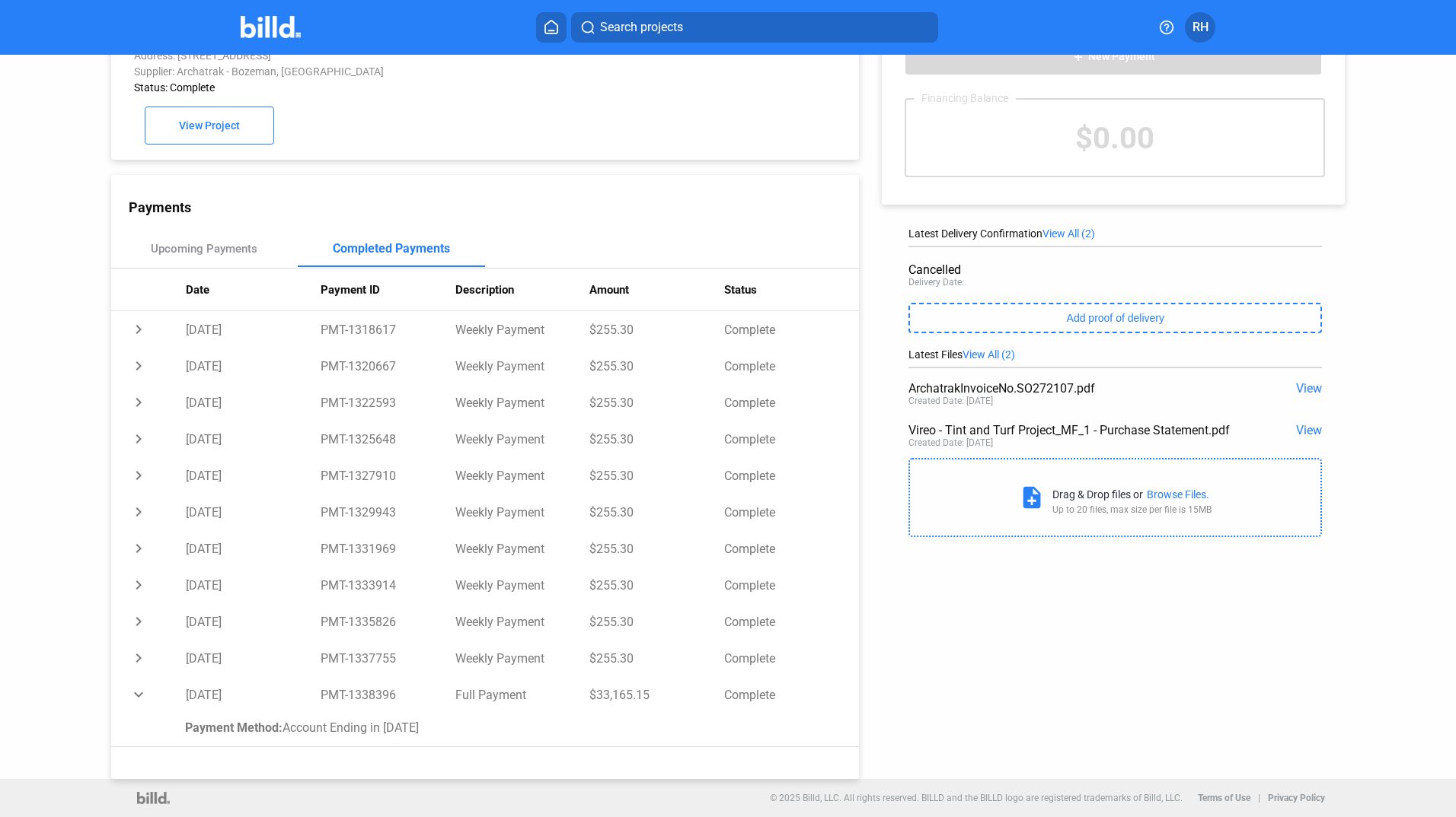
scroll to position [0, 0]
click at [508, 709] on td "Full Payment" at bounding box center [522, 695] width 135 height 36
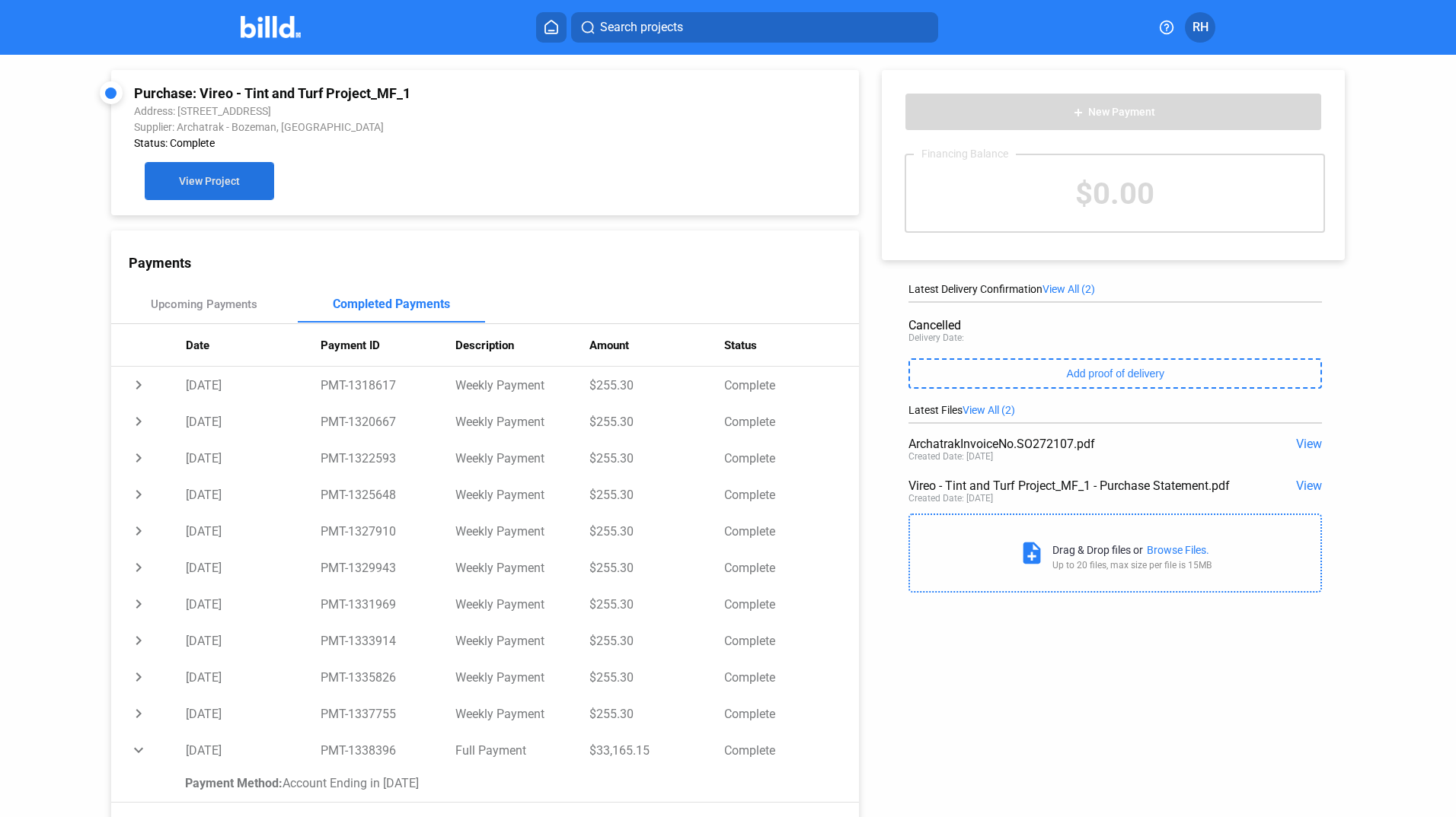
click at [229, 188] on span "View Project" at bounding box center [209, 182] width 61 height 12
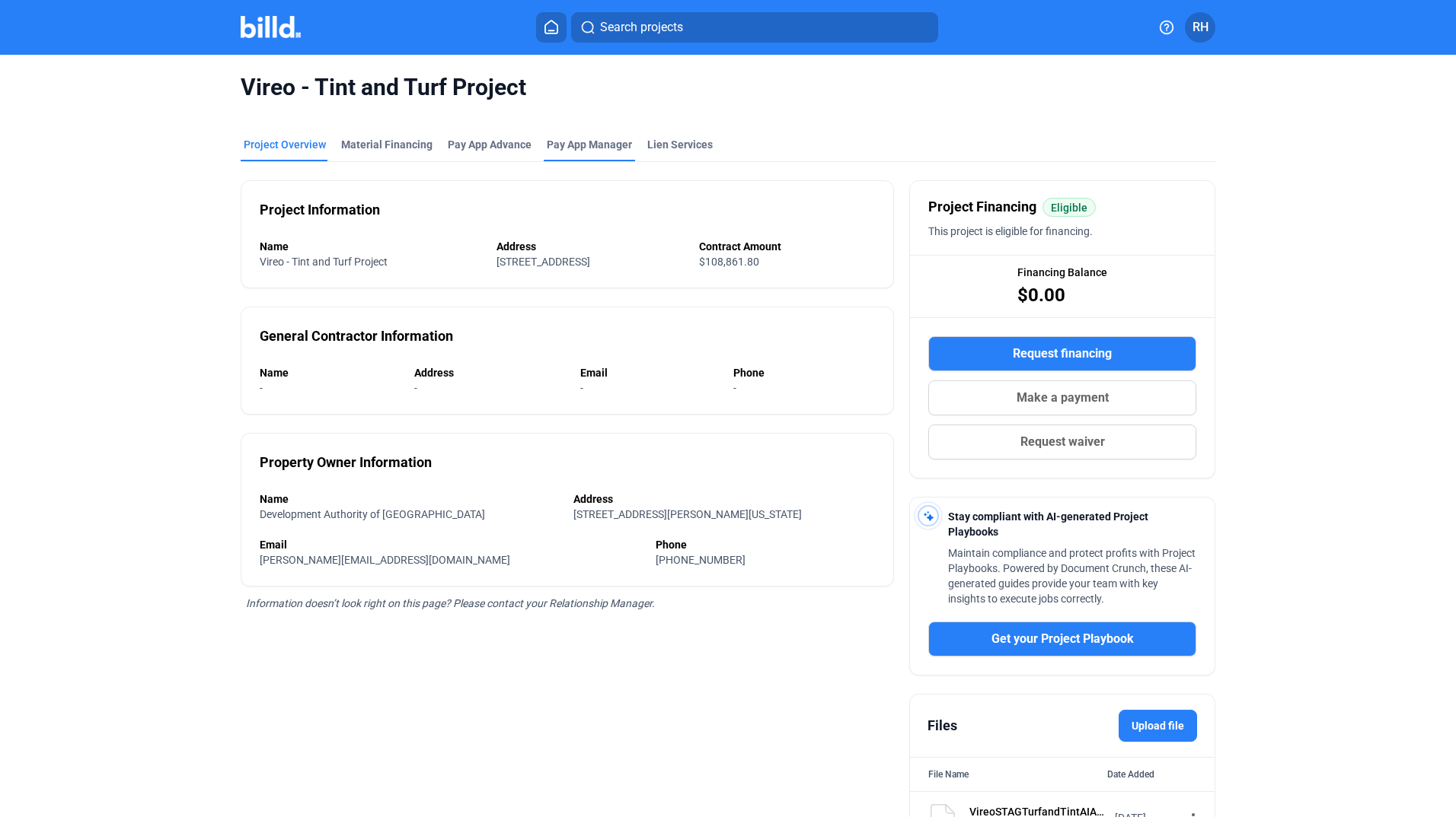
click at [561, 151] on span "Pay App Manager" at bounding box center [589, 145] width 85 height 15
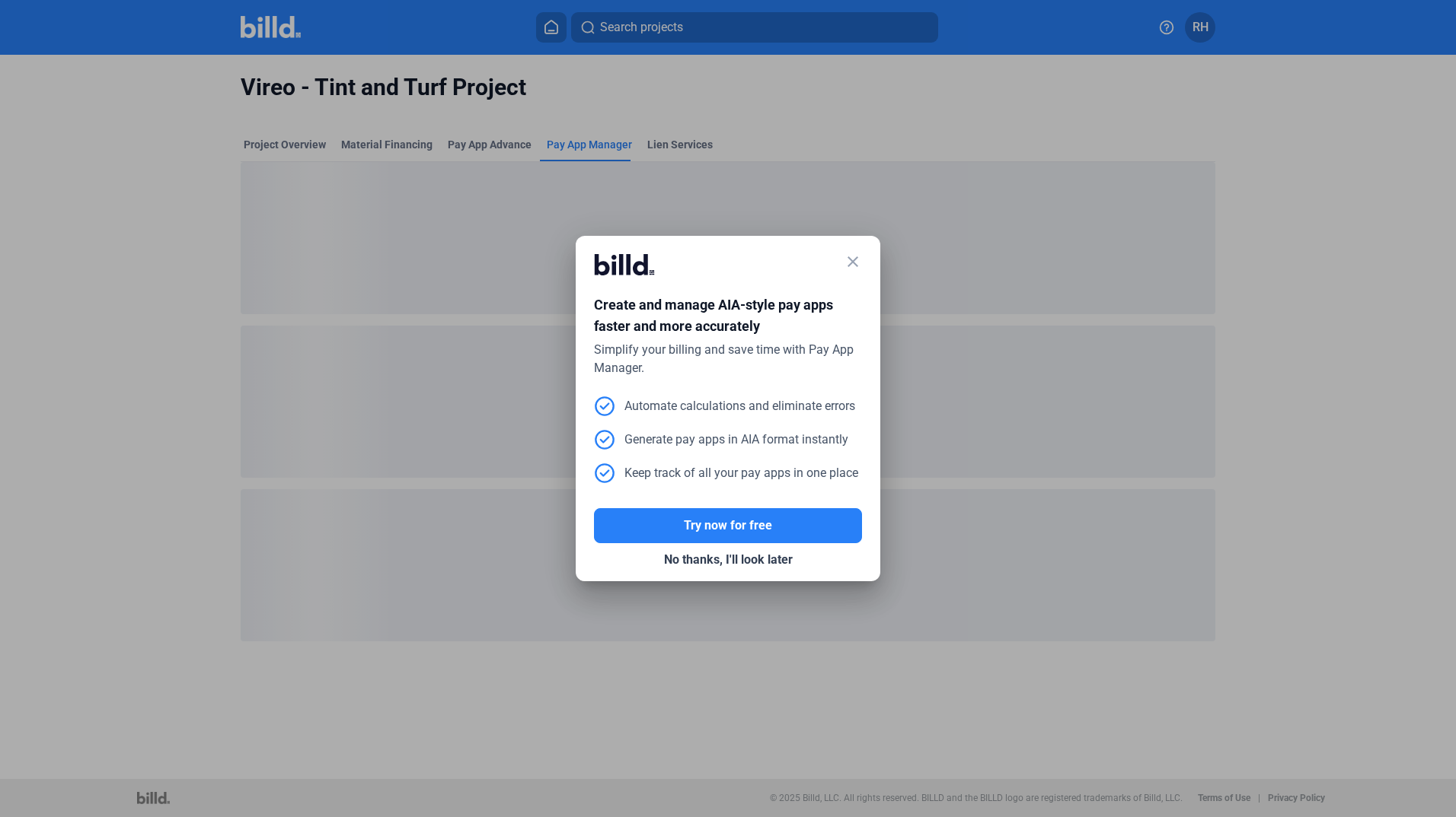
click at [856, 260] on mat-icon "close" at bounding box center [853, 262] width 18 height 18
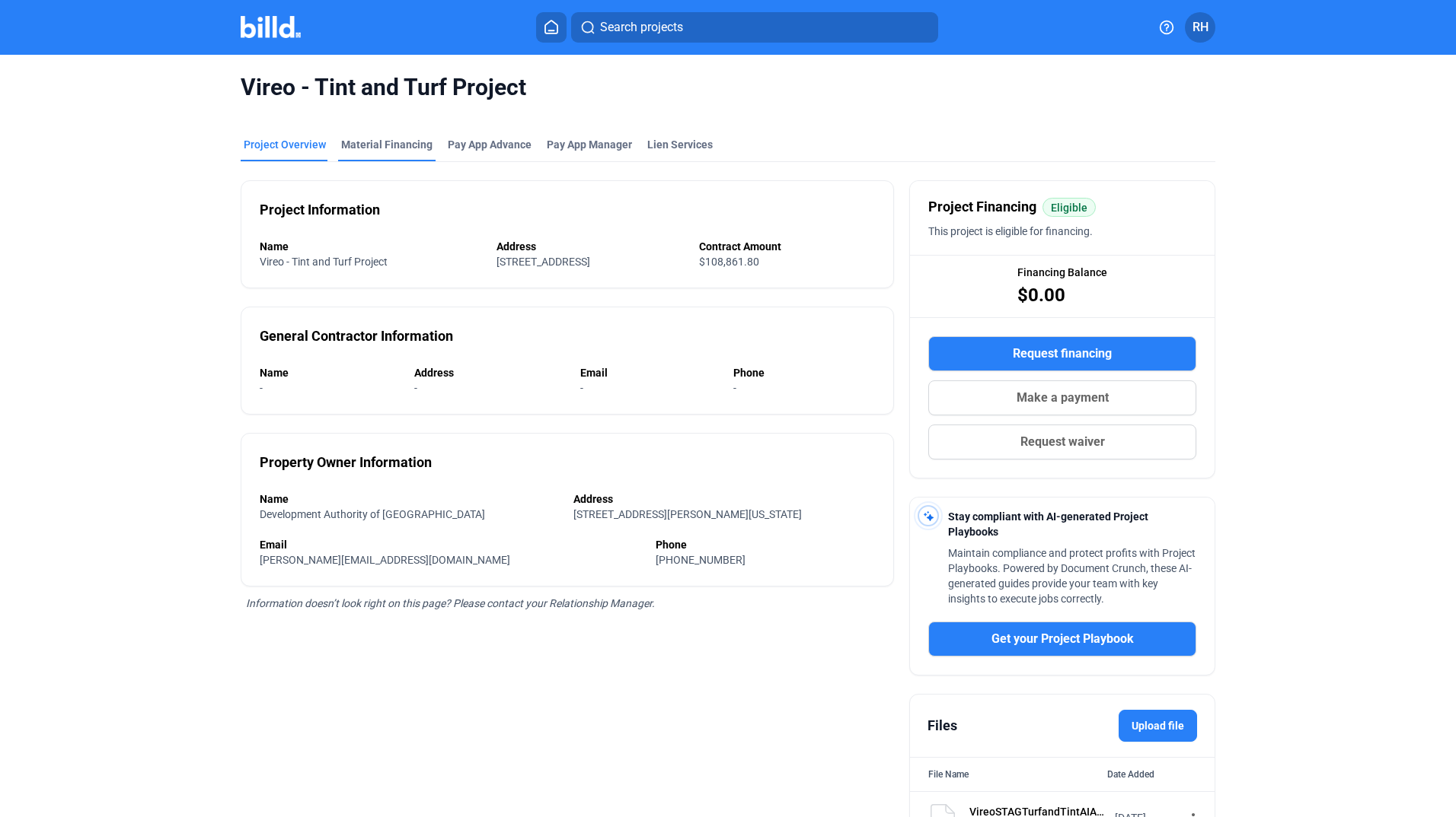
click at [399, 150] on div "Material Financing" at bounding box center [386, 145] width 91 height 15
